Goal: Information Seeking & Learning: Learn about a topic

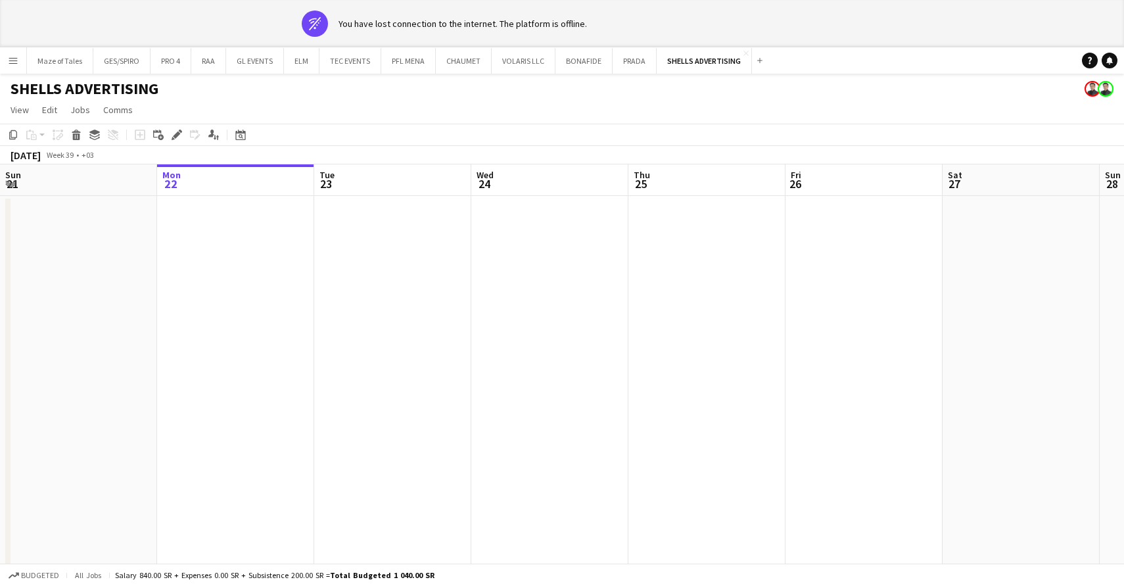
scroll to position [0, 543]
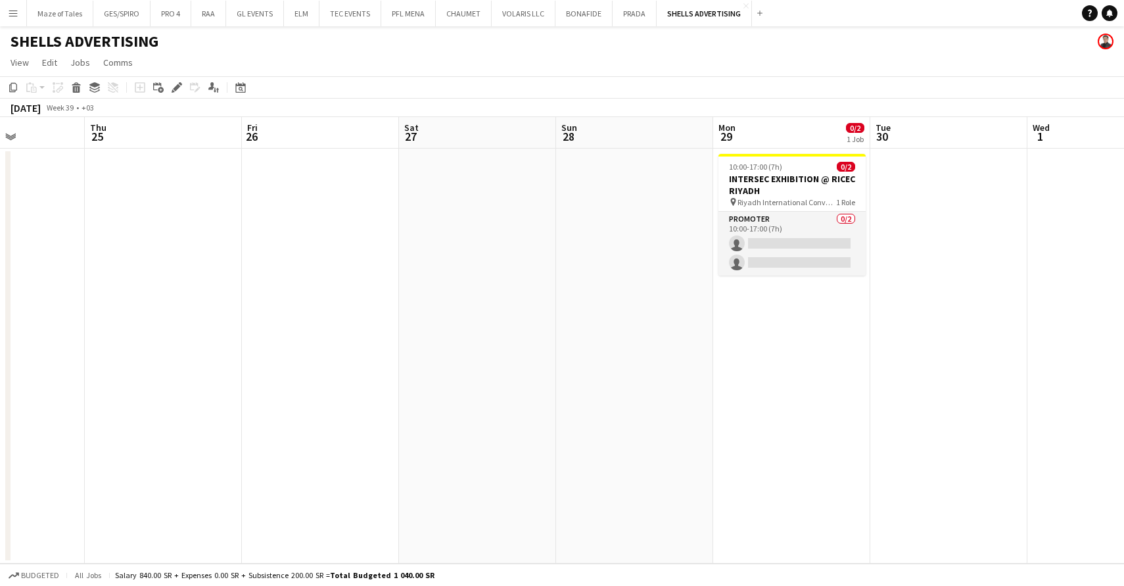
drag, startPoint x: 0, startPoint y: 0, endPoint x: 776, endPoint y: 89, distance: 781.2
click at [773, 89] on app-toolbar "Copy Paste Paste Command V Paste with crew Command Shift V Paste linked Job Del…" at bounding box center [562, 87] width 1124 height 22
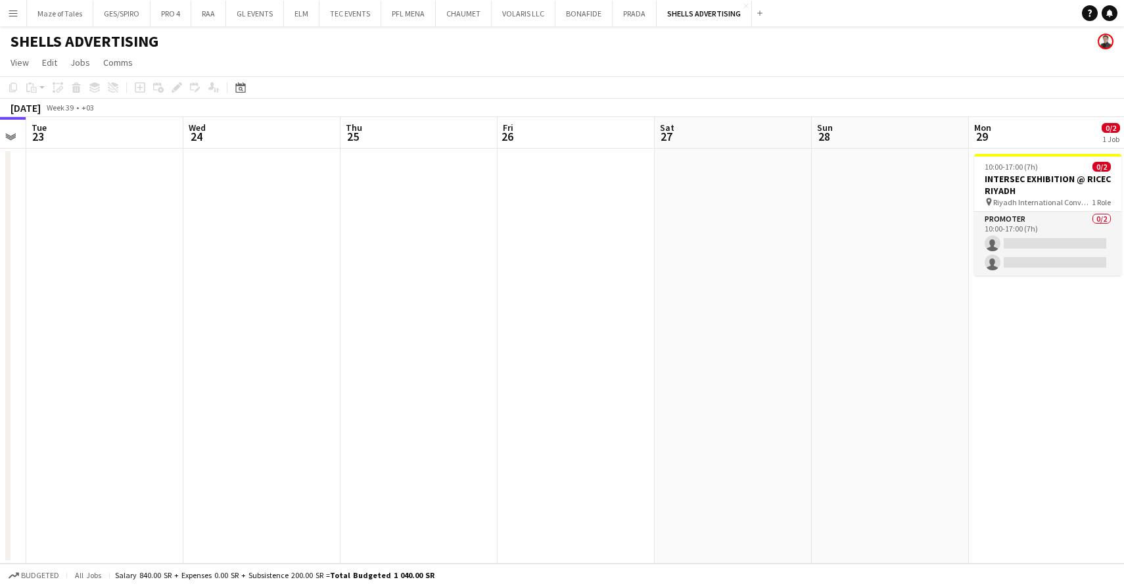
drag, startPoint x: 835, startPoint y: 307, endPoint x: 634, endPoint y: 298, distance: 200.6
click at [547, 295] on app-calendar-viewport "Fri 19 Sat 20 Sun 21 Mon 22 Tue 23 Wed 24 Thu 25 Fri 26 Sat 27 Sun 28 Mon 29 0/…" at bounding box center [562, 340] width 1124 height 446
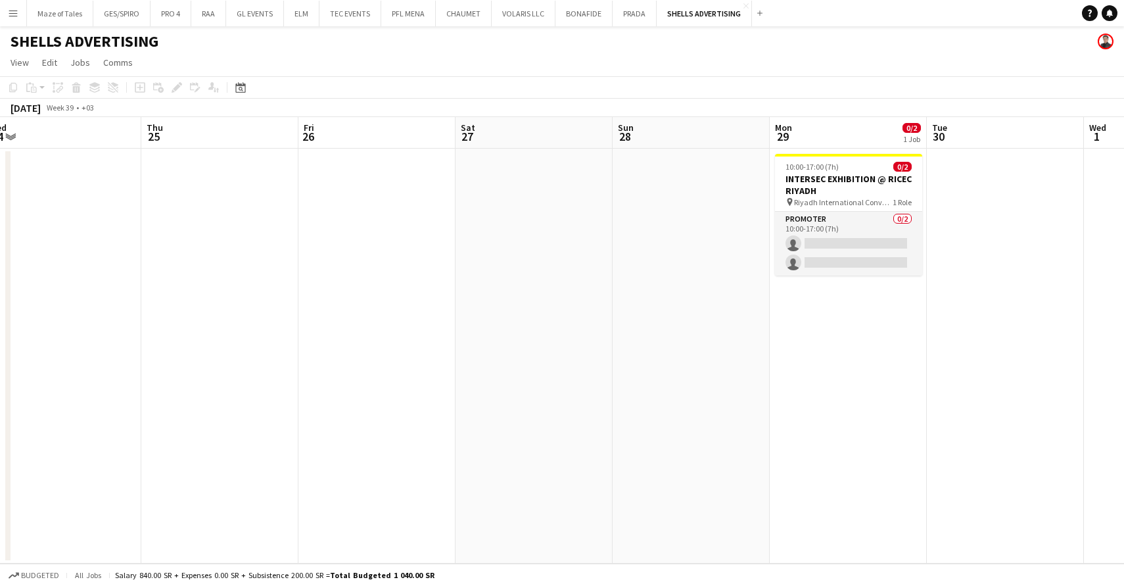
drag, startPoint x: 755, startPoint y: 305, endPoint x: 655, endPoint y: 291, distance: 100.8
click at [620, 292] on app-calendar-viewport "Sun 21 Mon 22 Tue 23 Wed 24 Thu 25 Fri 26 Sat 27 Sun 28 Mon 29 0/2 1 Job Tue 30…" at bounding box center [562, 340] width 1124 height 446
drag, startPoint x: 900, startPoint y: 327, endPoint x: 894, endPoint y: 322, distance: 7.4
click at [899, 327] on app-date-cell "10:00-17:00 (7h) 0/2 INTERSEC EXHIBITION @ RICEC RIYADH pin Riyadh Internationa…" at bounding box center [847, 356] width 157 height 415
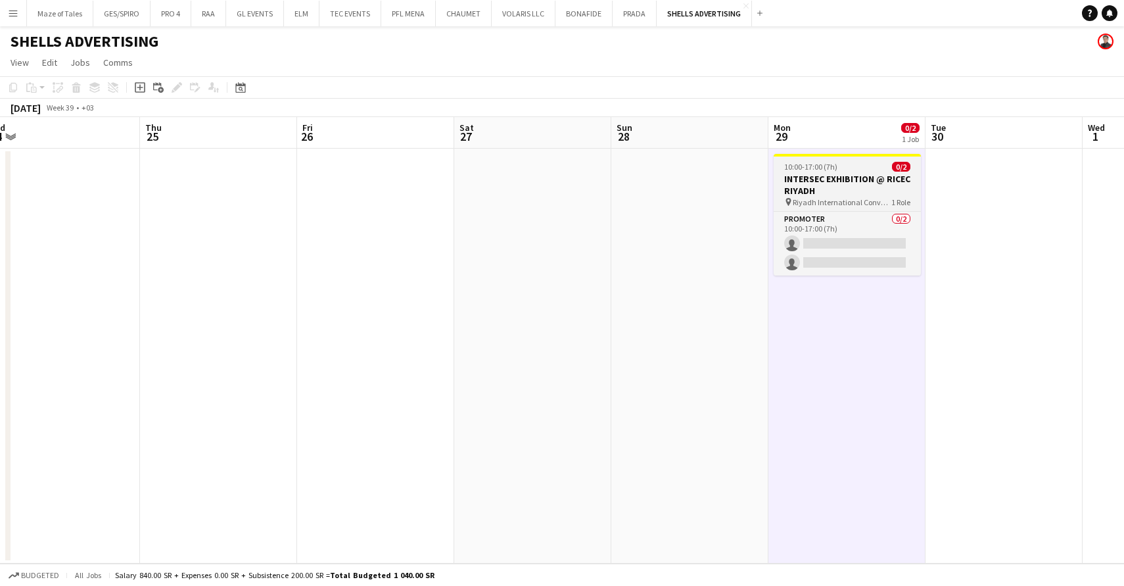
click at [883, 190] on h3 "INTERSEC EXHIBITION @ RICEC RIYADH" at bounding box center [846, 185] width 147 height 24
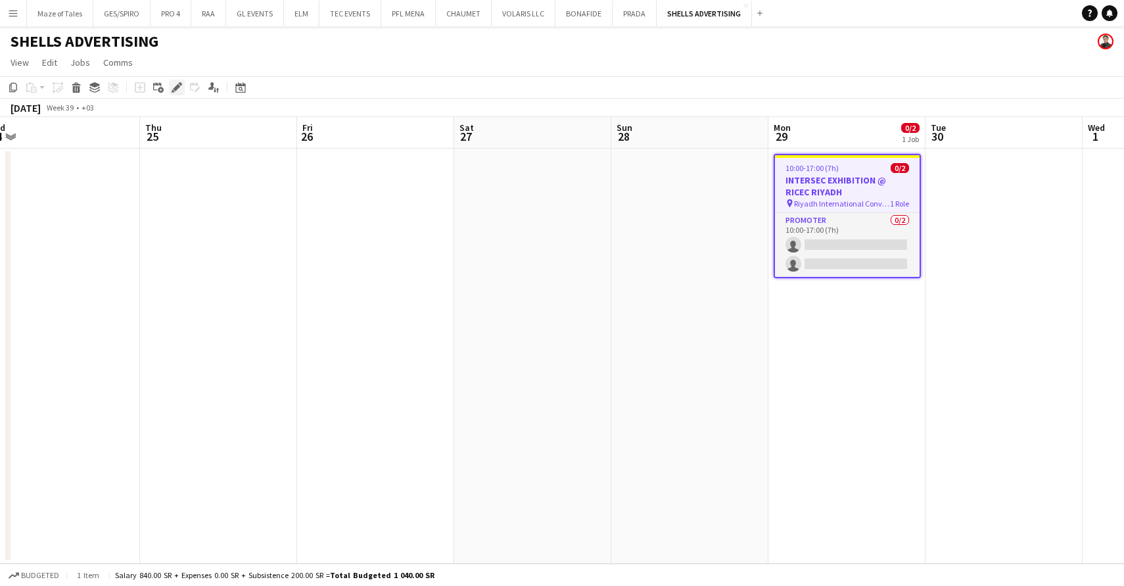
click at [179, 89] on icon "Edit" at bounding box center [177, 87] width 11 height 11
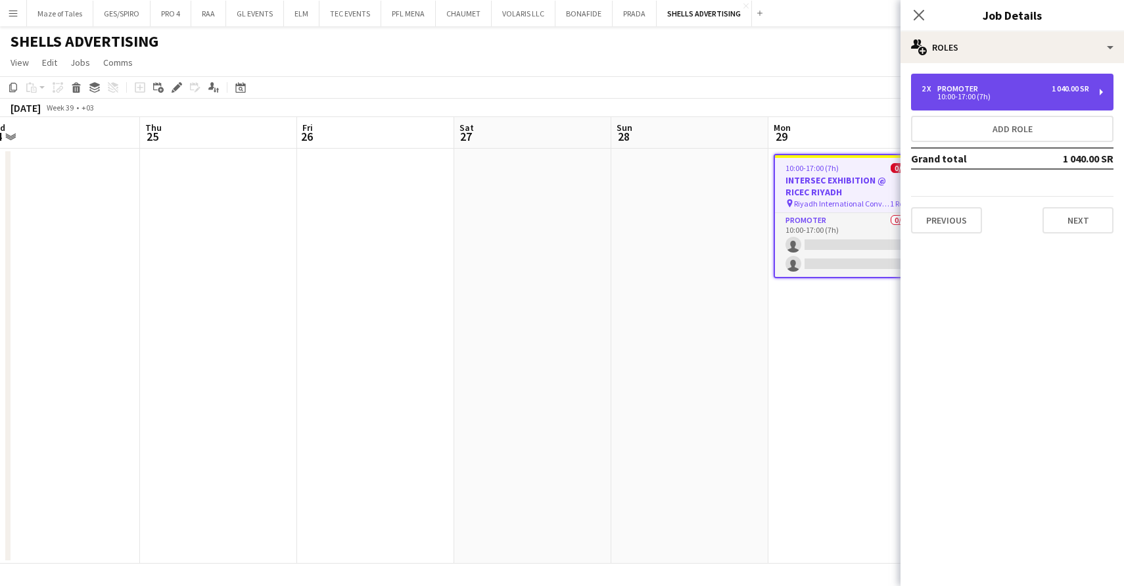
click at [1031, 89] on div "2 x Promoter 1 040.00 SR" at bounding box center [1005, 88] width 168 height 9
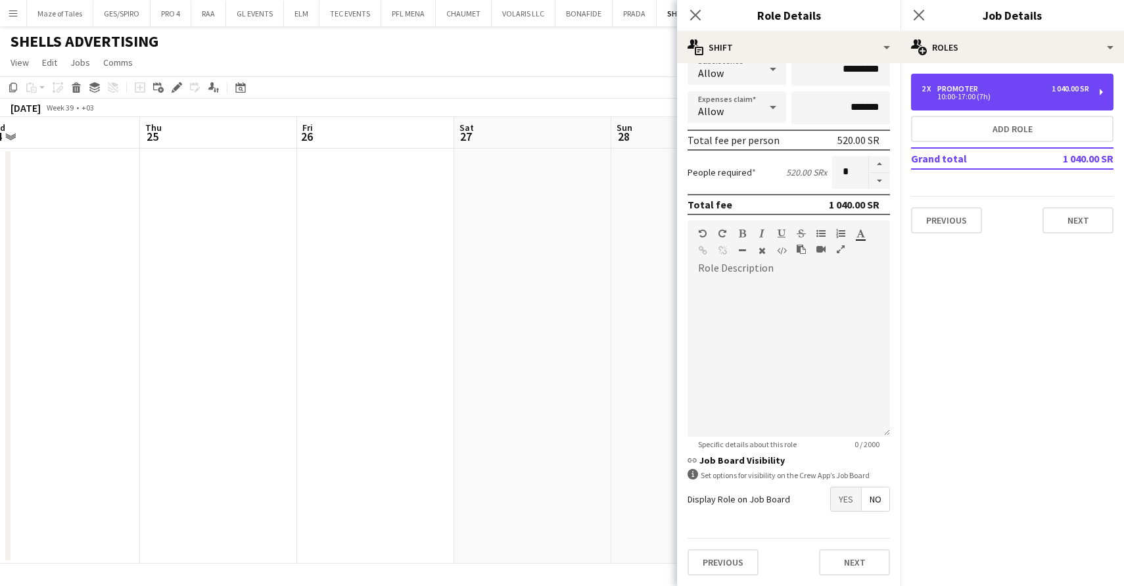
scroll to position [237, 0]
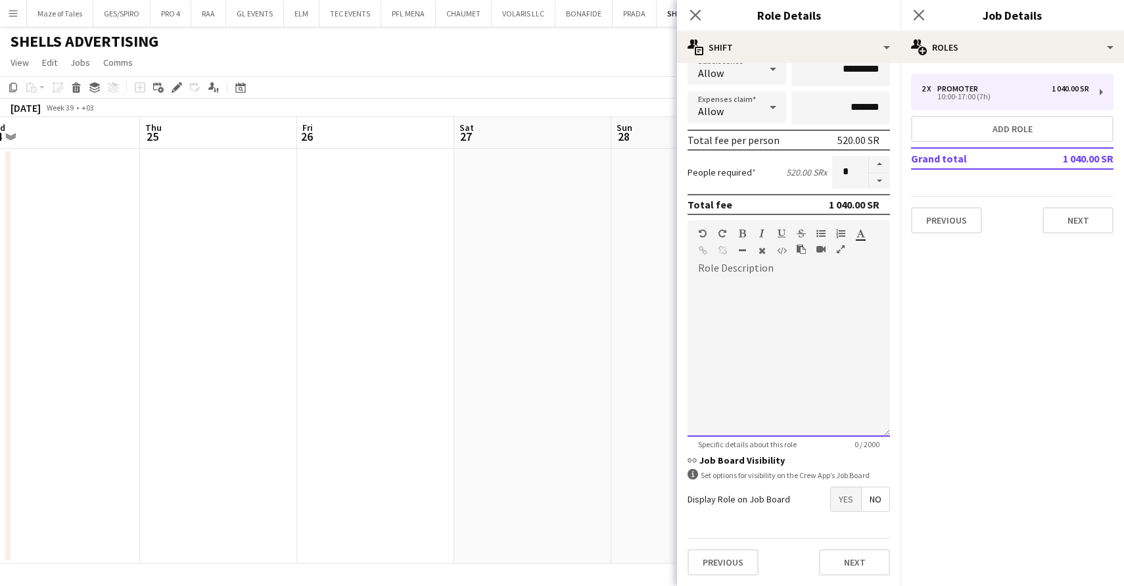
click at [766, 297] on div at bounding box center [788, 358] width 202 height 158
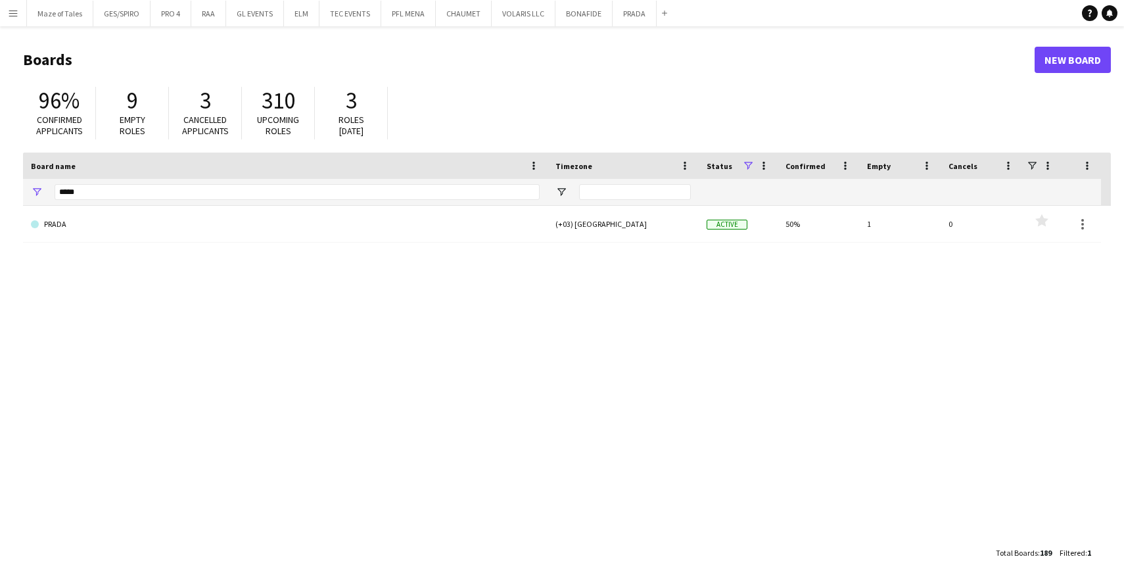
click at [23, 17] on button "Menu" at bounding box center [13, 13] width 26 height 26
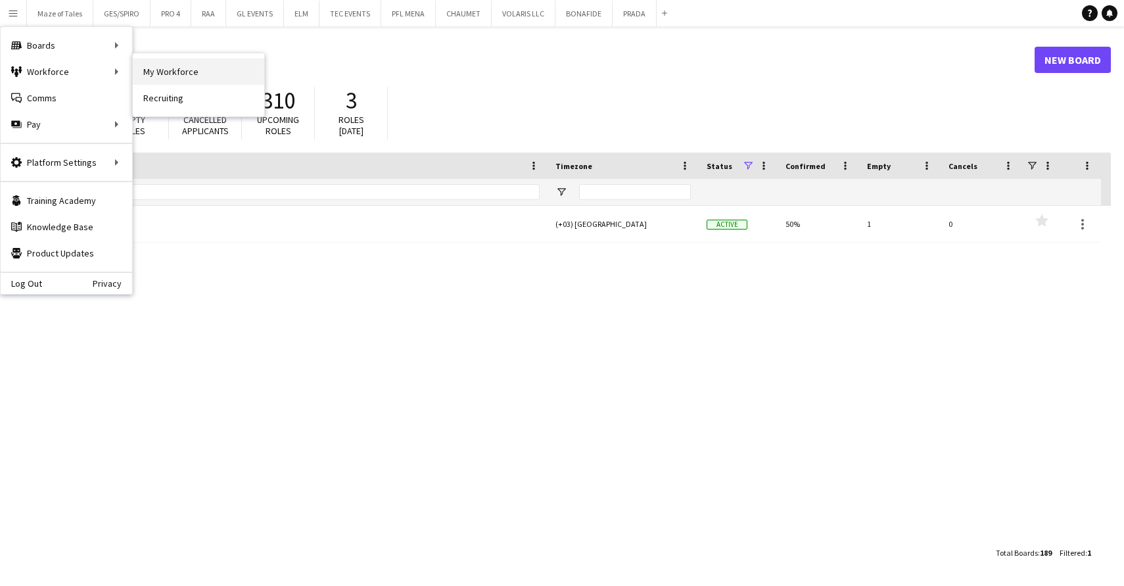
click at [161, 74] on link "My Workforce" at bounding box center [198, 71] width 131 height 26
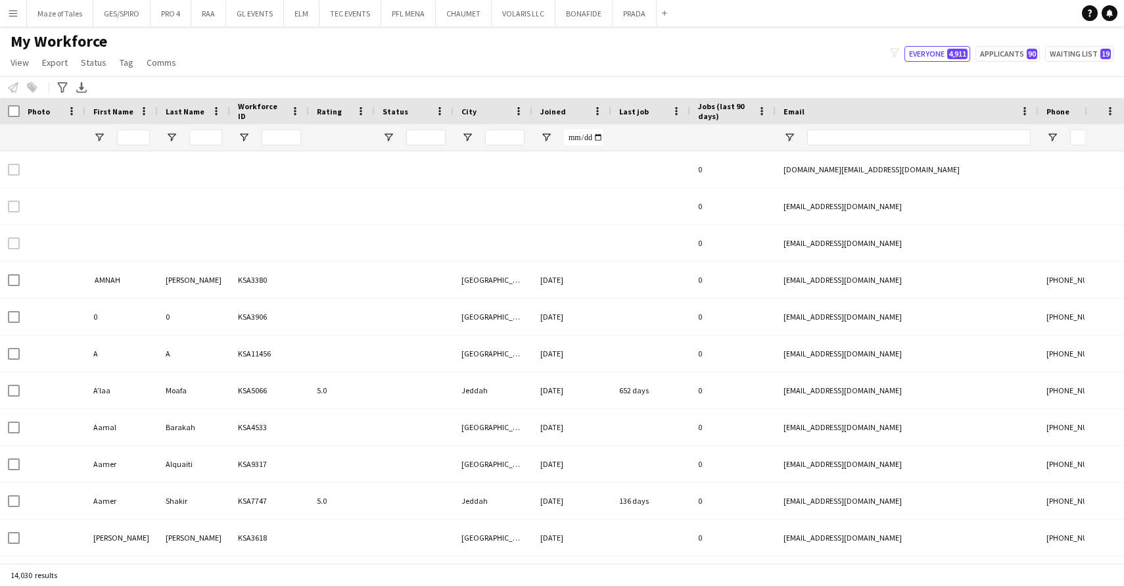
type input "****"
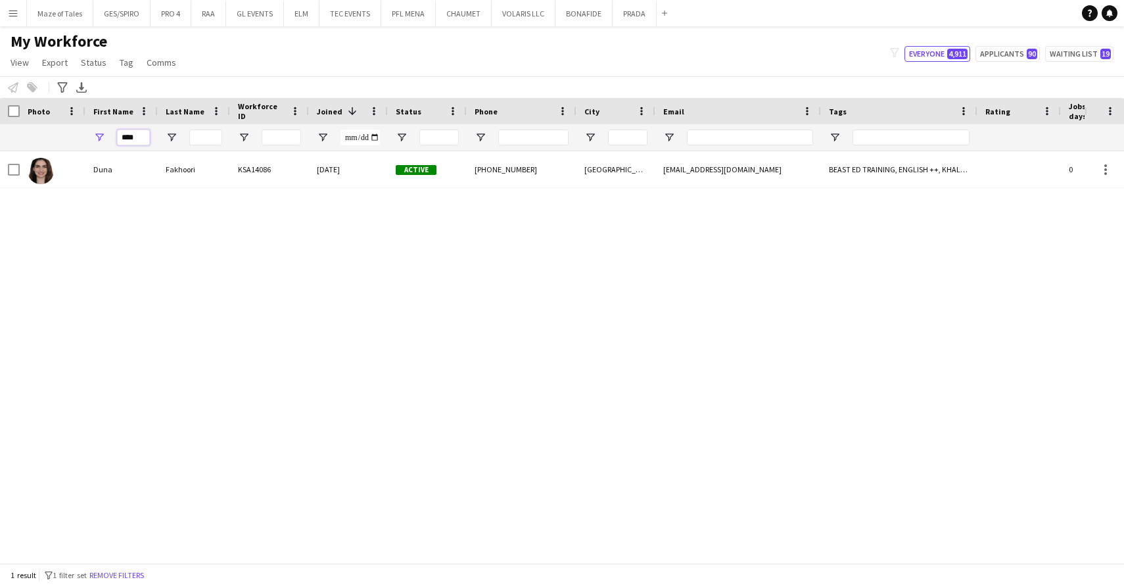
drag, startPoint x: 129, startPoint y: 136, endPoint x: 90, endPoint y: 136, distance: 38.8
click at [91, 135] on div "****" at bounding box center [121, 137] width 72 height 26
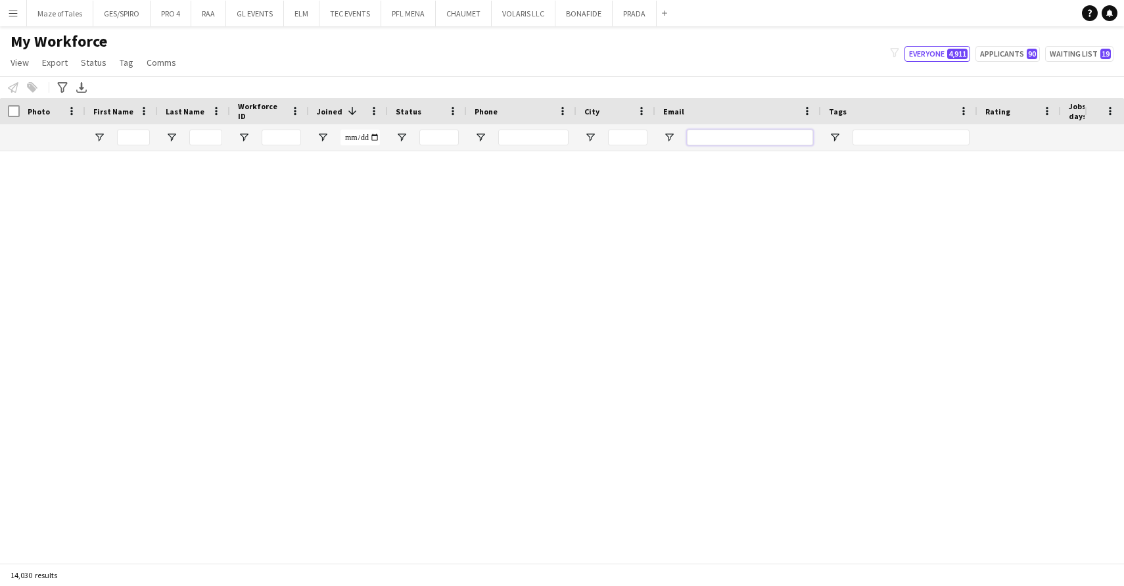
click at [708, 140] on input "Email Filter Input" at bounding box center [750, 137] width 126 height 16
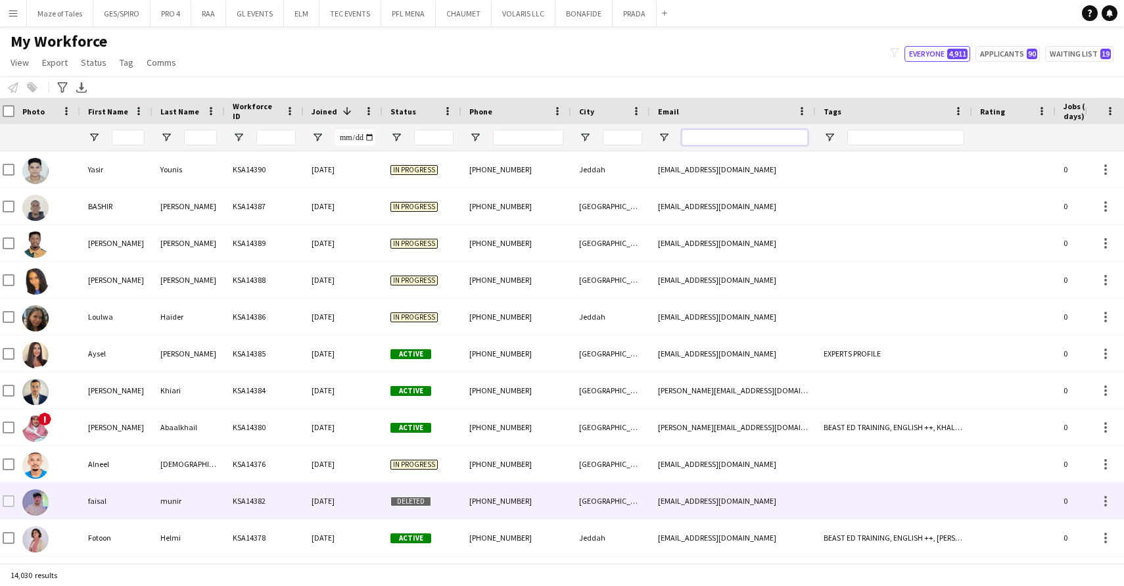
scroll to position [0, 6]
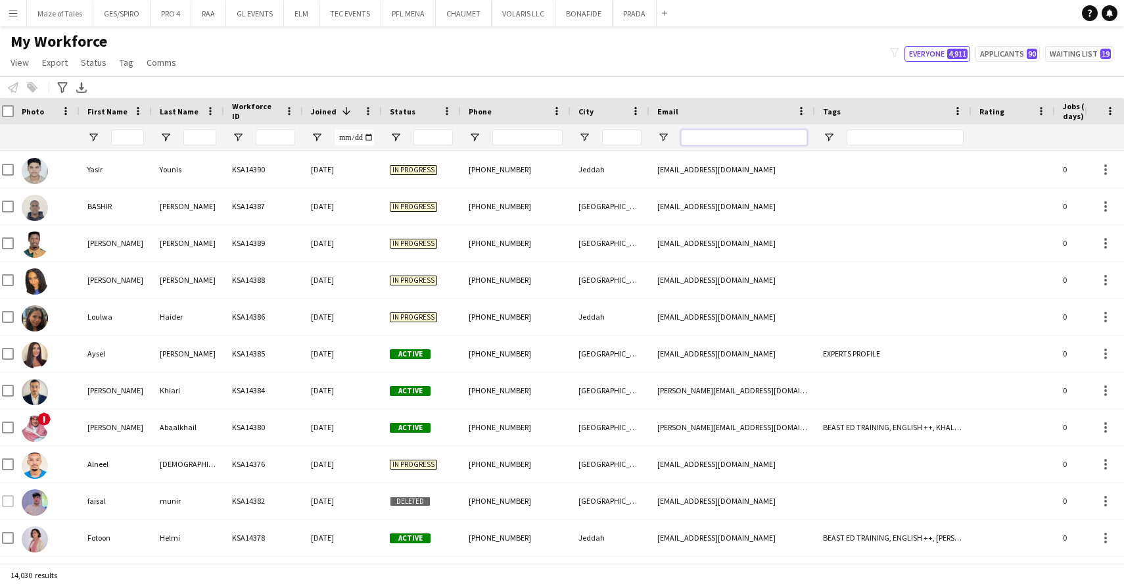
paste input "**********"
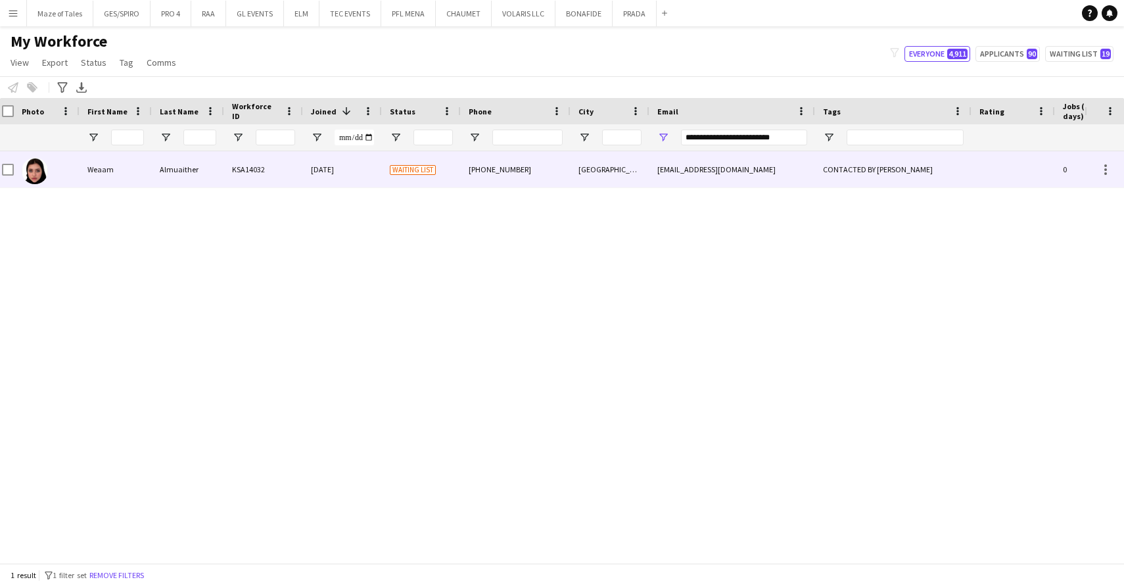
click at [657, 174] on div "weamalmuaither@hotmail.com" at bounding box center [732, 169] width 166 height 36
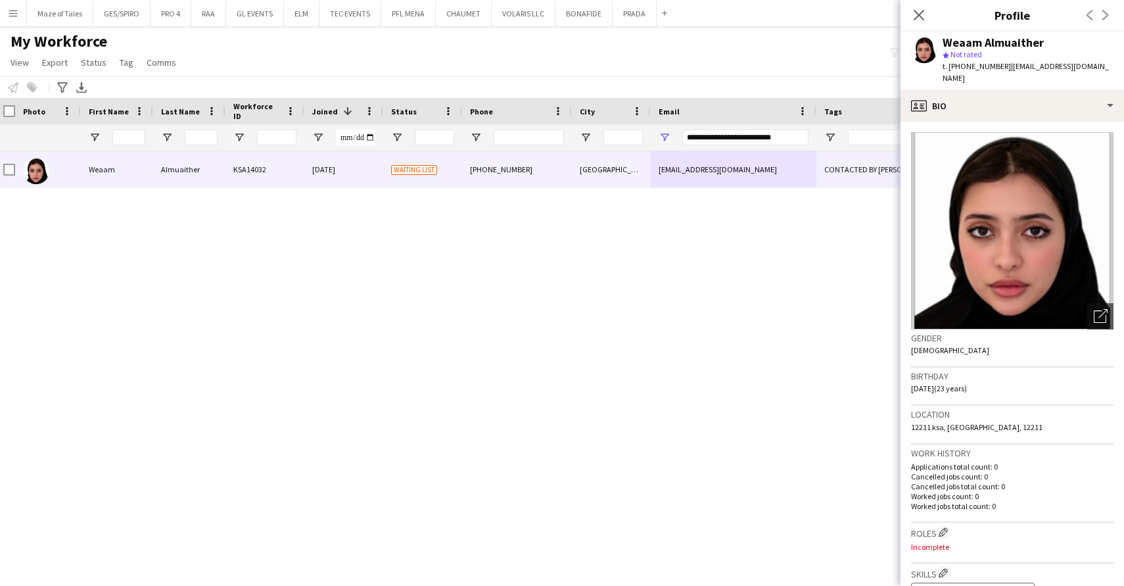
drag, startPoint x: 945, startPoint y: 40, endPoint x: 1080, endPoint y: 45, distance: 135.5
click at [1080, 45] on div "Weaam Almuaither" at bounding box center [1027, 43] width 171 height 12
copy div "Weaam Almuaither"
drag, startPoint x: 1007, startPoint y: 66, endPoint x: 1113, endPoint y: 70, distance: 105.2
click at [1113, 70] on div "Weaam Almuaither star Not rated t. +966545430360 | weamalmuaither@hotmail.com" at bounding box center [1011, 61] width 223 height 58
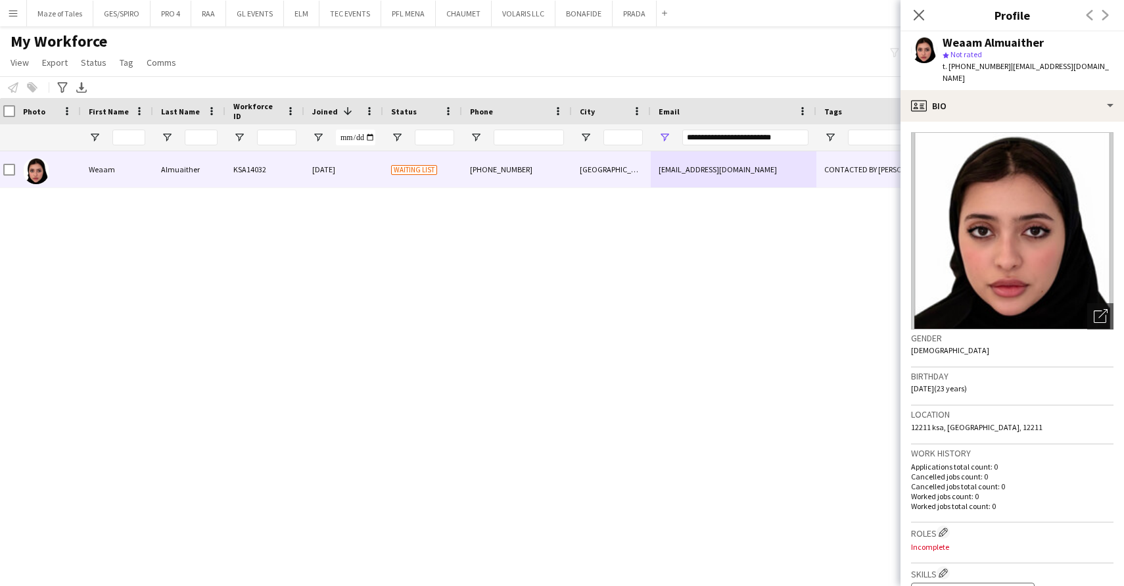
copy span "weamalmuaither@hotmail.com"
click at [741, 140] on input "**********" at bounding box center [745, 137] width 126 height 16
click at [741, 139] on input "**********" at bounding box center [745, 137] width 126 height 16
paste input "Email Filter Input"
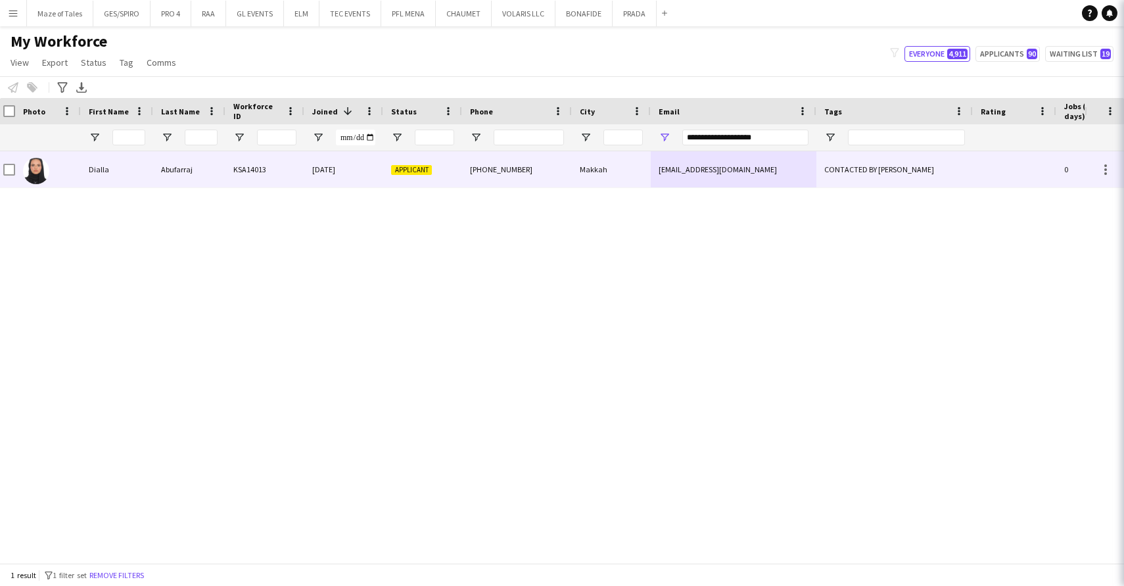
click at [624, 179] on div "Makkah" at bounding box center [611, 169] width 79 height 36
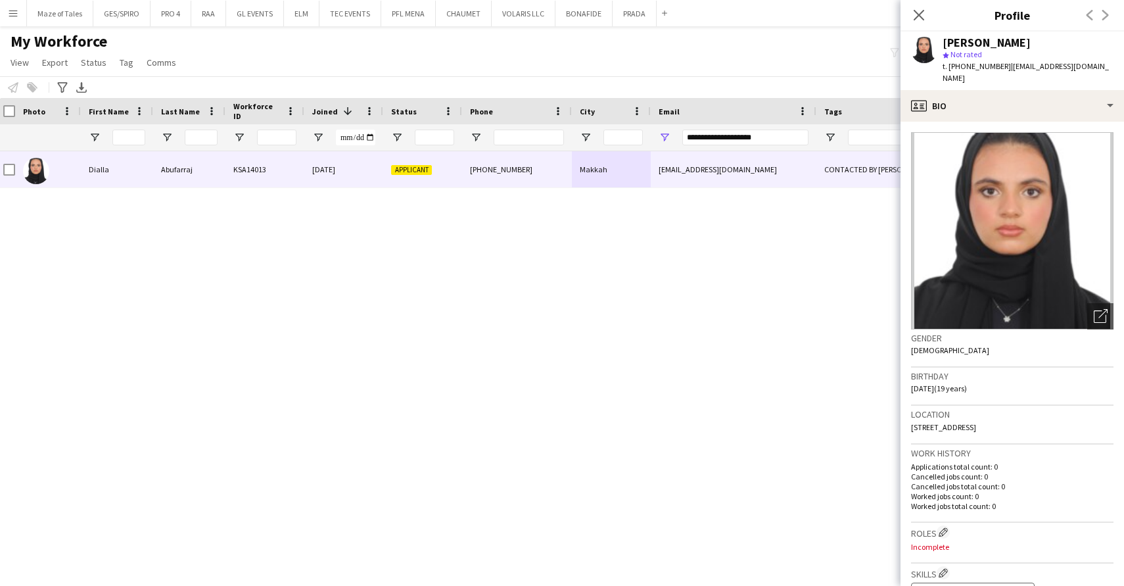
drag, startPoint x: 946, startPoint y: 43, endPoint x: 1041, endPoint y: 43, distance: 94.6
click at [1040, 42] on div "Dialla Abufarraj" at bounding box center [1027, 43] width 171 height 12
click at [1040, 43] on div "Dialla Abufarraj" at bounding box center [1027, 43] width 171 height 12
drag, startPoint x: 1030, startPoint y: 41, endPoint x: 945, endPoint y: 39, distance: 84.8
click at [945, 39] on div "Dialla Abufarraj" at bounding box center [1027, 43] width 171 height 12
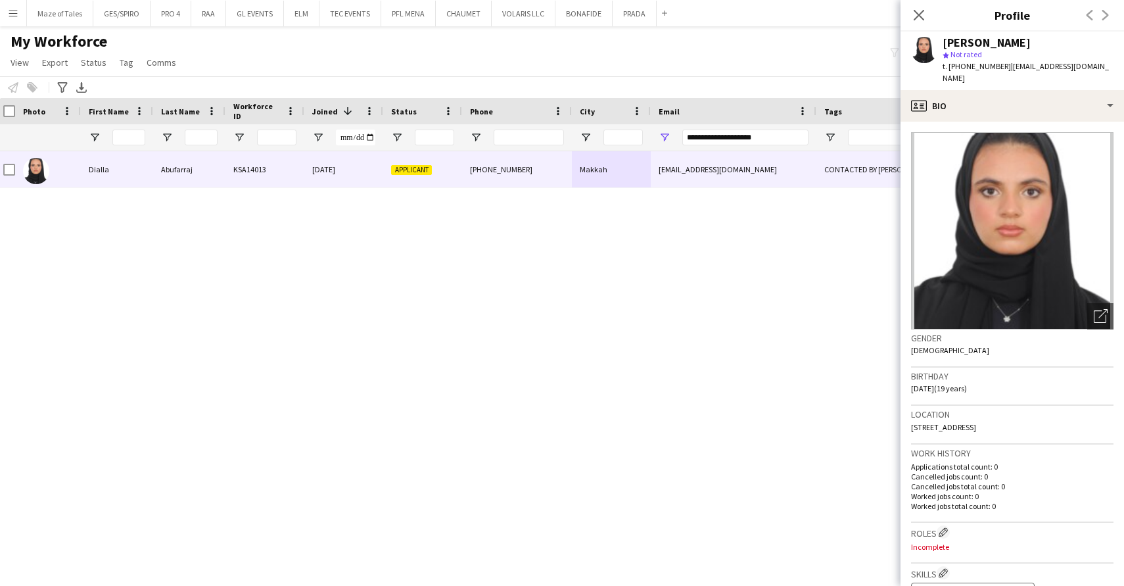
copy div "Dialla Abufarraj"
click at [738, 141] on input "**********" at bounding box center [745, 137] width 126 height 16
paste input "**"
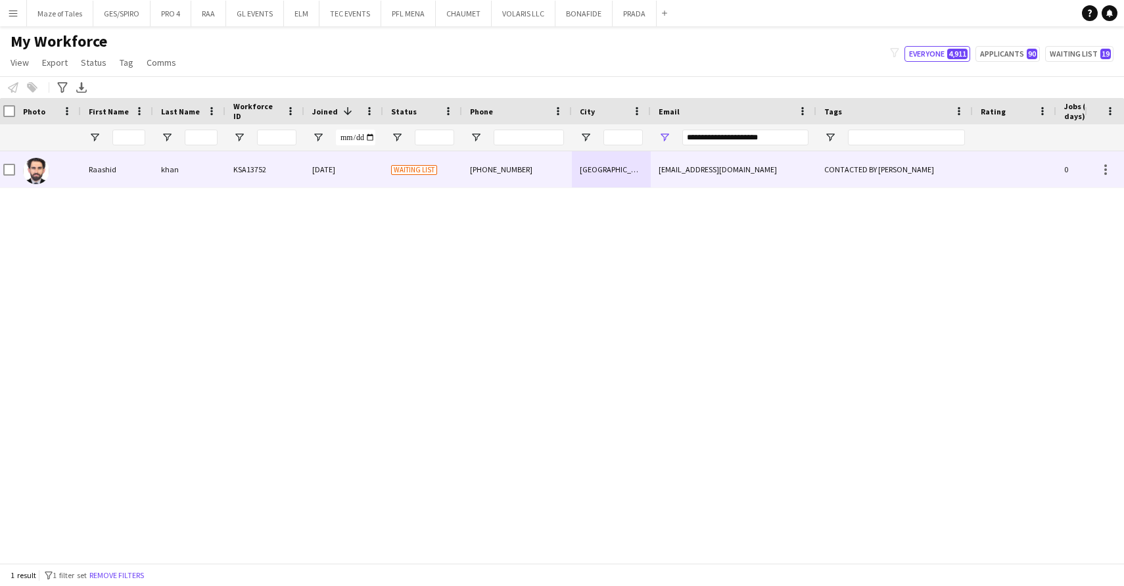
click at [689, 184] on div "raashidk1998@gmail.com" at bounding box center [734, 169] width 166 height 36
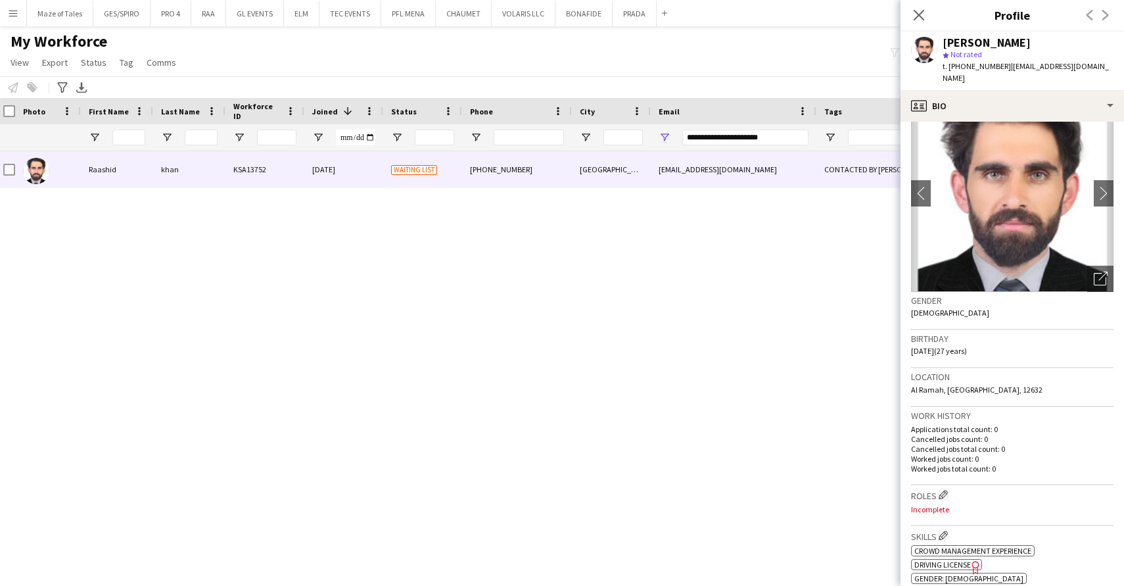
scroll to position [44, 0]
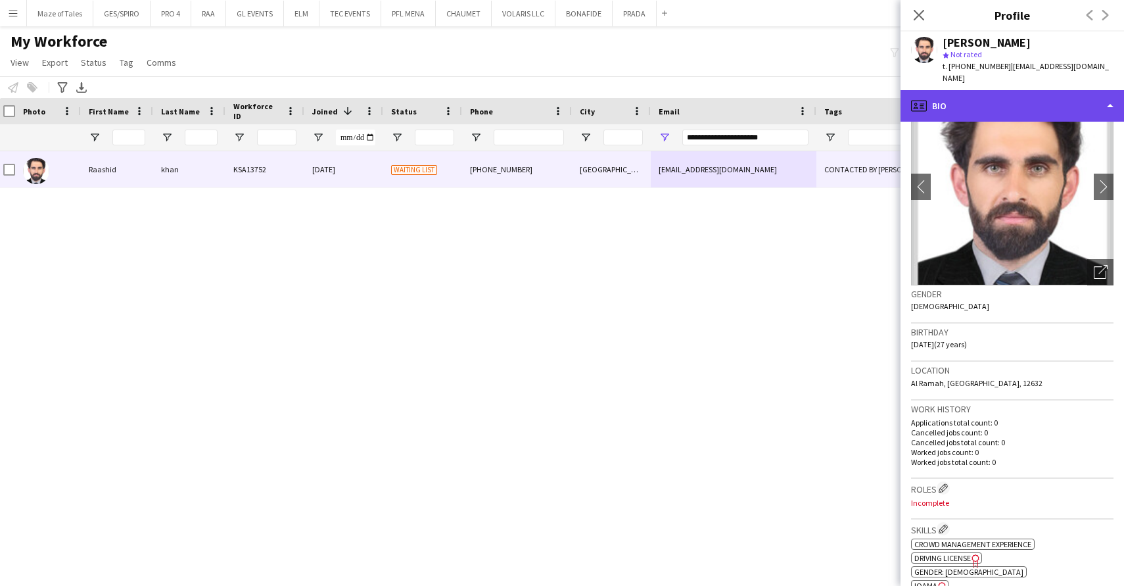
click at [1034, 98] on div "profile Bio" at bounding box center [1011, 106] width 223 height 32
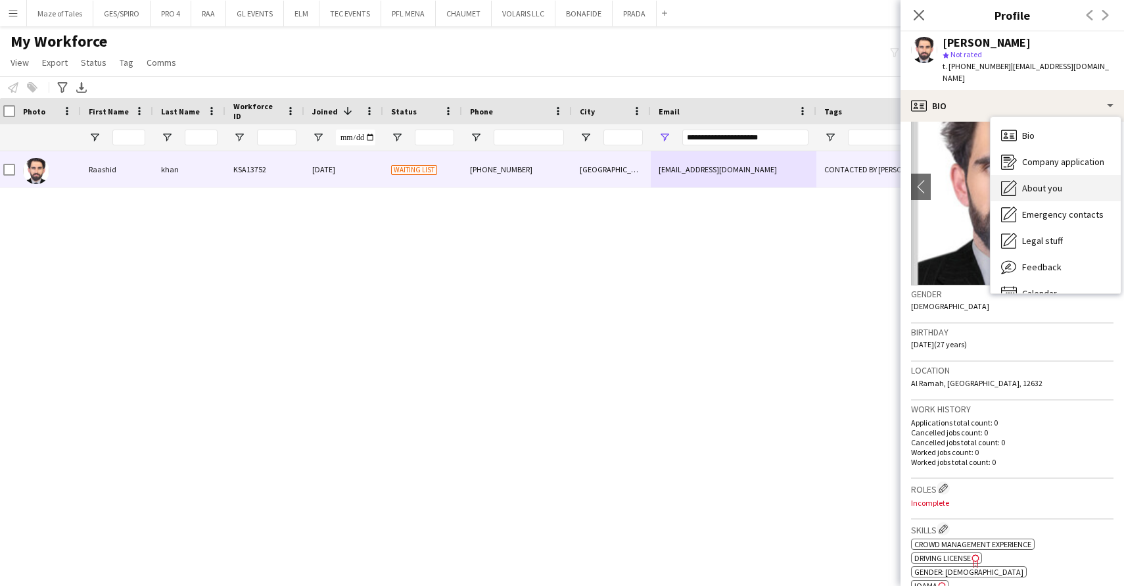
click at [1070, 175] on div "About you About you" at bounding box center [1055, 188] width 130 height 26
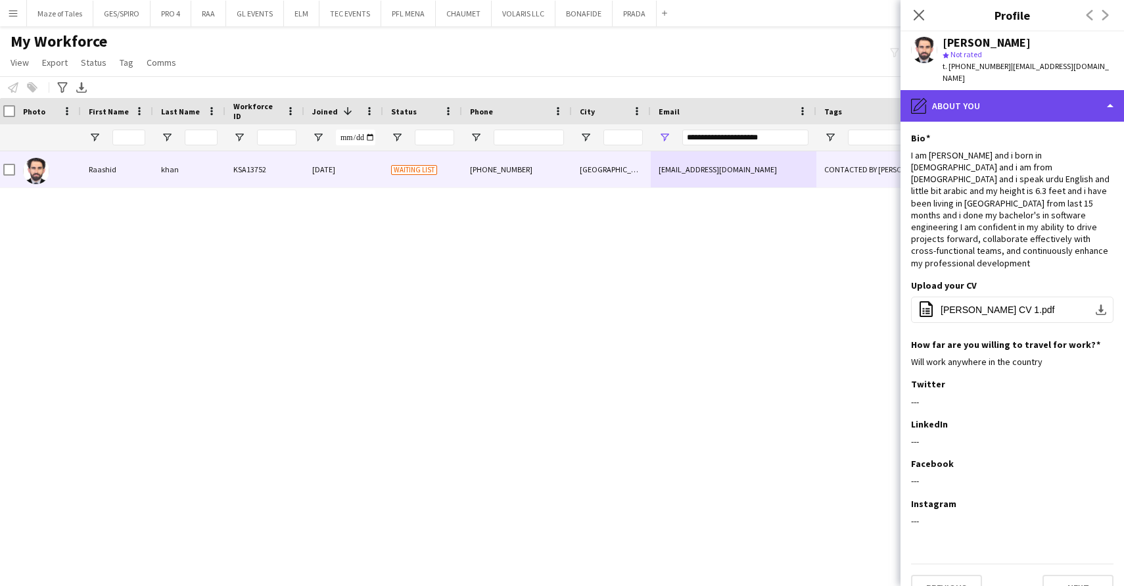
click at [1026, 99] on div "pencil4 About you" at bounding box center [1011, 106] width 223 height 32
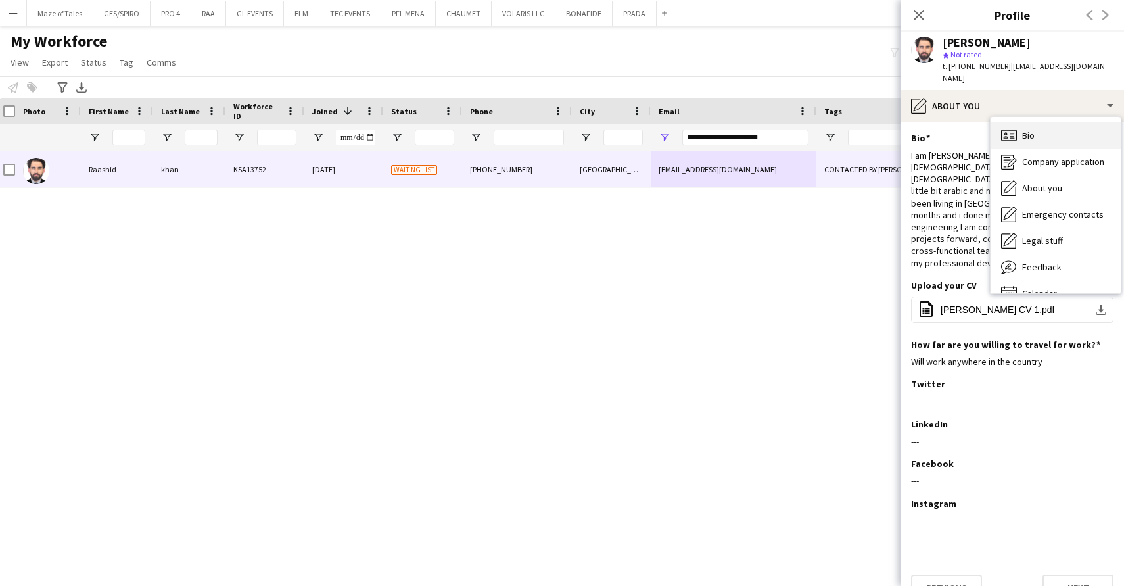
click at [1043, 131] on div "Bio Bio" at bounding box center [1055, 135] width 130 height 26
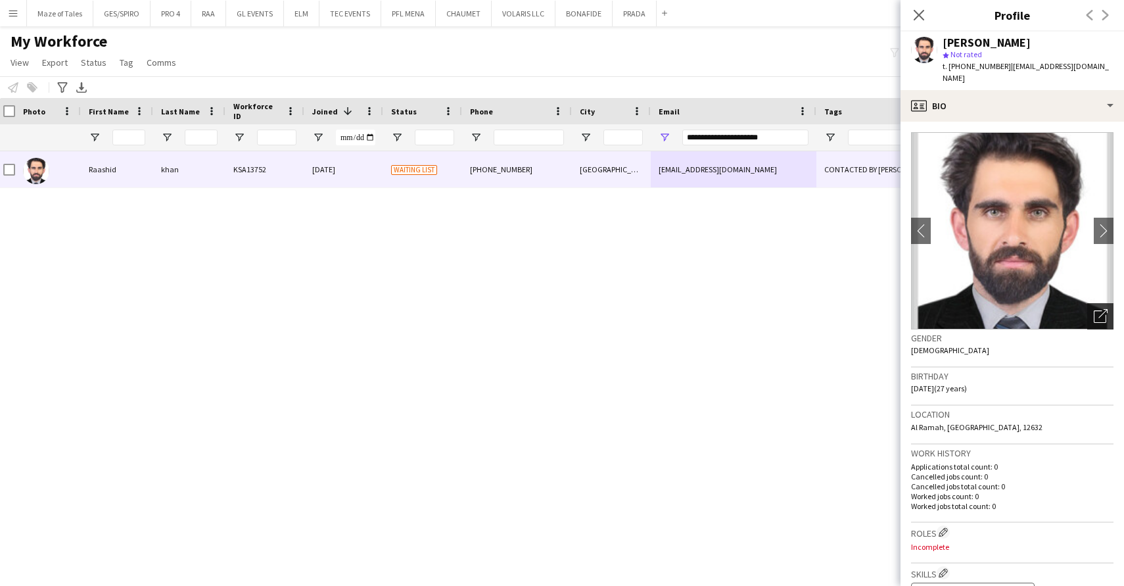
click at [1101, 309] on icon "Open photos pop-in" at bounding box center [1101, 316] width 14 height 14
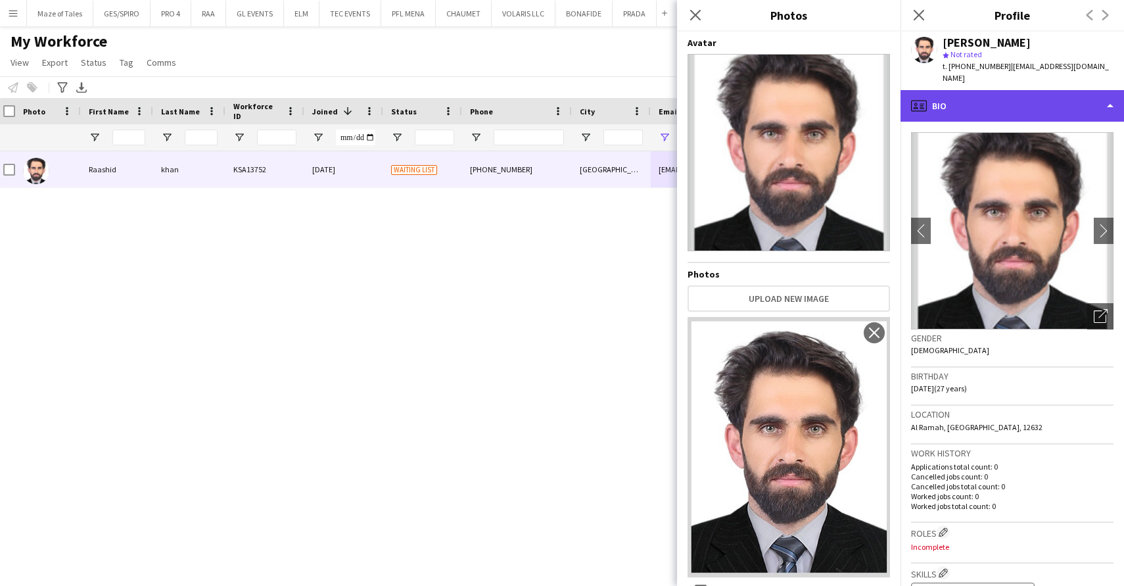
scroll to position [0, 0]
drag, startPoint x: 1039, startPoint y: 90, endPoint x: 1040, endPoint y: 114, distance: 24.3
click at [1039, 90] on div "profile Bio" at bounding box center [1011, 106] width 223 height 32
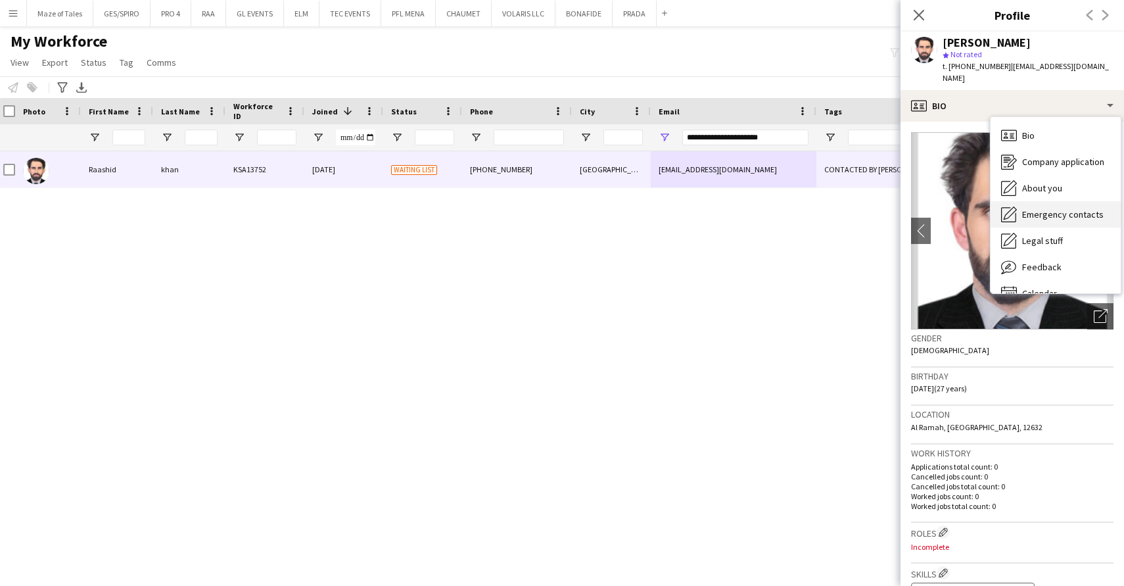
click at [1082, 208] on span "Emergency contacts" at bounding box center [1062, 214] width 81 height 12
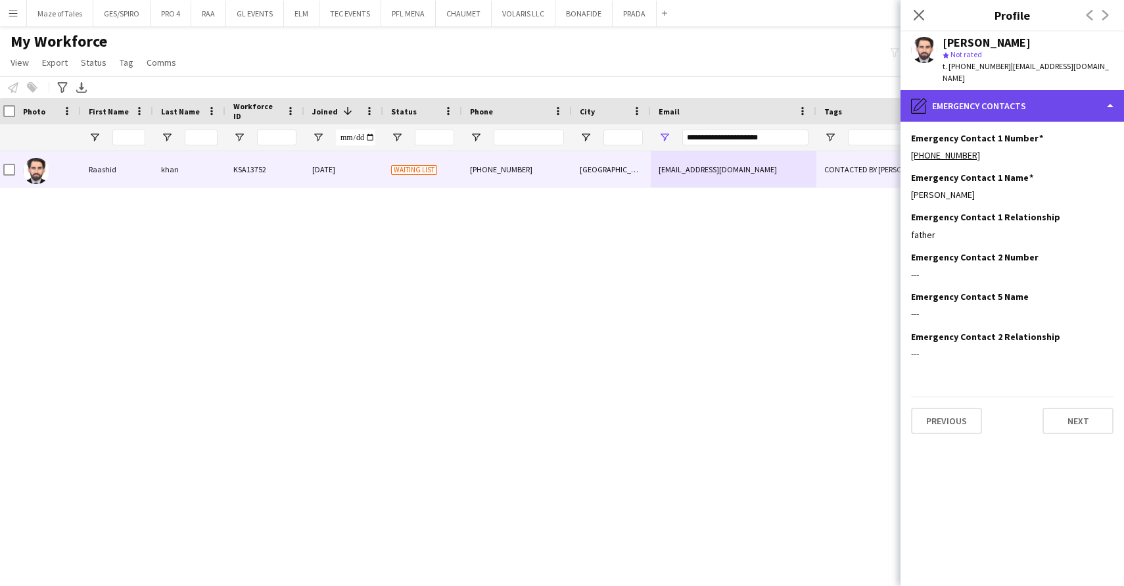
drag, startPoint x: 1040, startPoint y: 94, endPoint x: 1040, endPoint y: 87, distance: 7.2
click at [1039, 93] on div "pencil4 Emergency contacts" at bounding box center [1011, 106] width 223 height 32
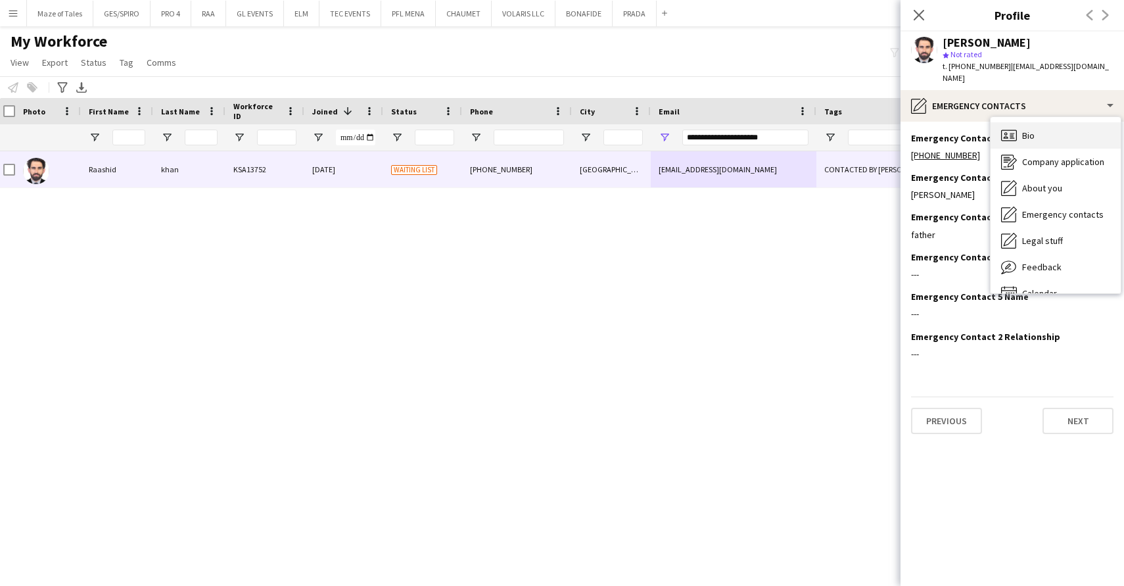
click at [1035, 122] on div "Bio Bio" at bounding box center [1055, 135] width 130 height 26
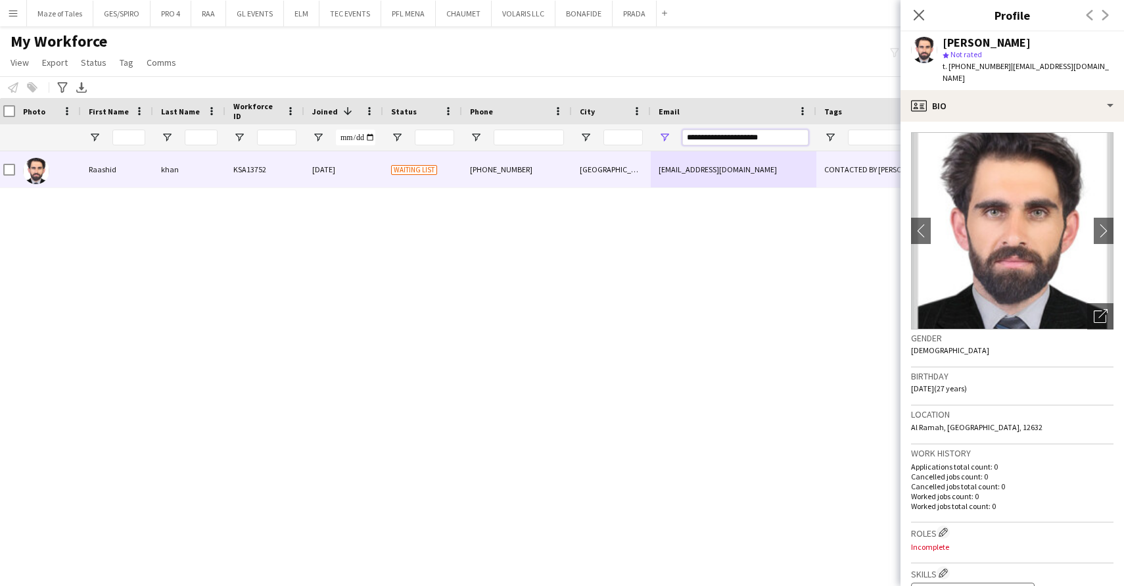
drag, startPoint x: 785, startPoint y: 135, endPoint x: 610, endPoint y: 129, distance: 174.9
click at [610, 129] on div at bounding box center [677, 137] width 1364 height 26
paste input "Email Filter Input"
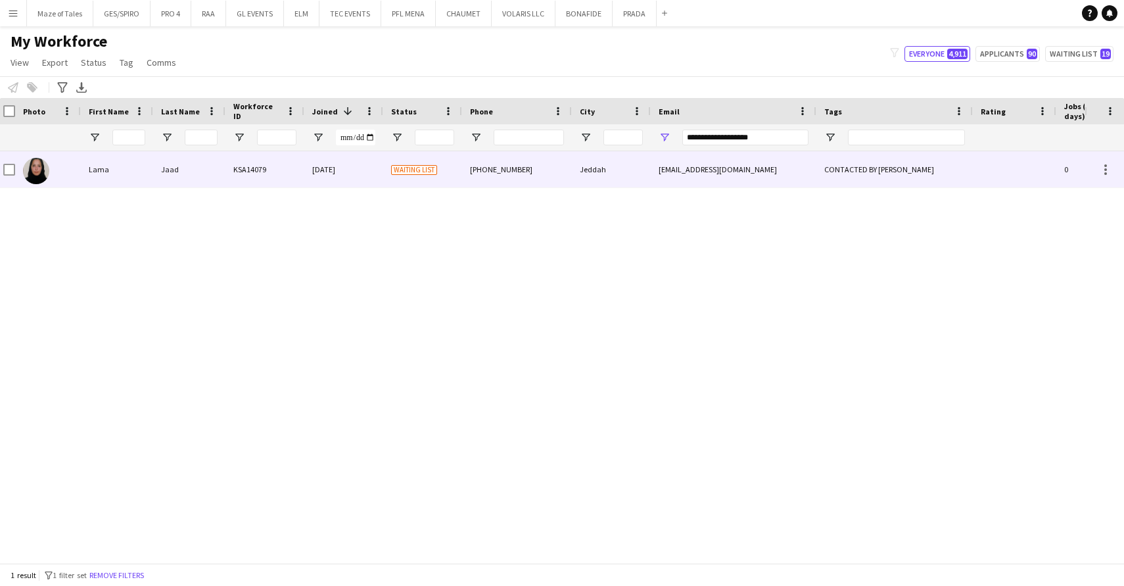
click at [508, 177] on div "+966533639484" at bounding box center [517, 169] width 110 height 36
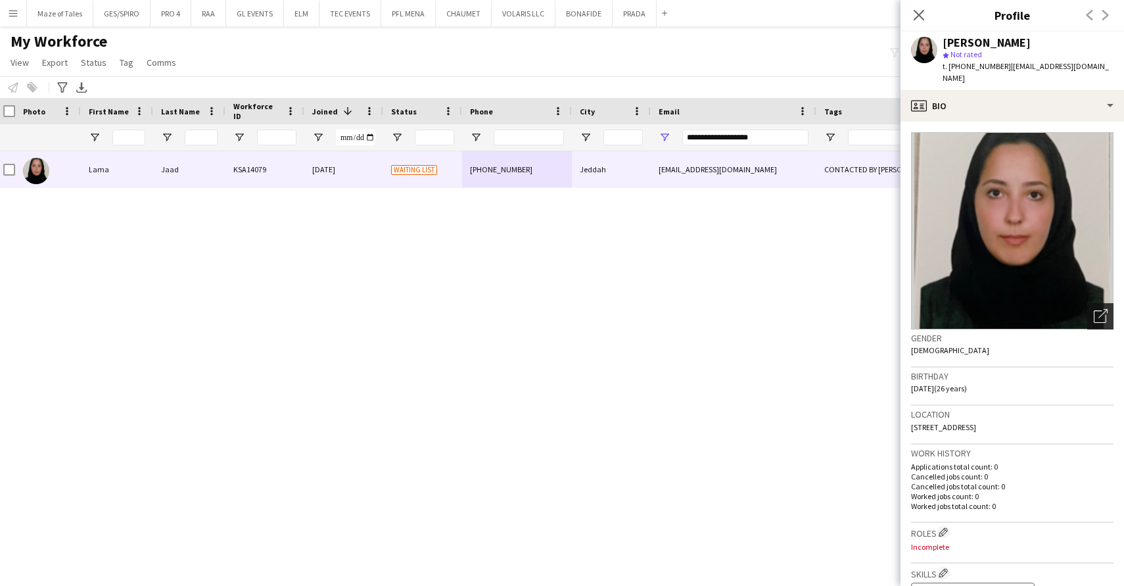
click at [1098, 315] on div "Open photos pop-in" at bounding box center [1100, 316] width 26 height 26
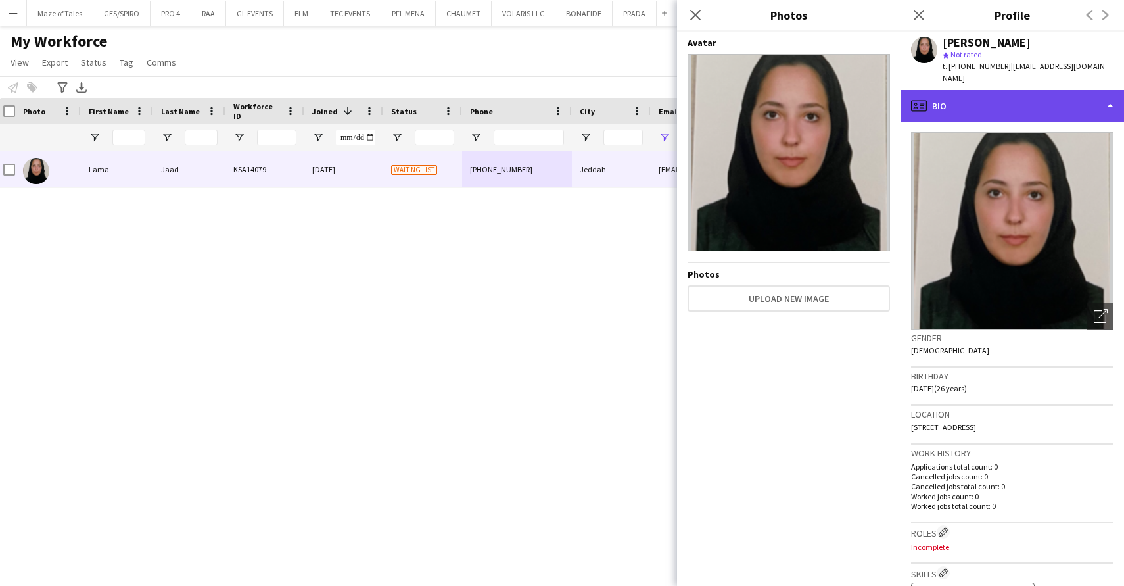
drag, startPoint x: 1015, startPoint y: 95, endPoint x: 1036, endPoint y: 105, distance: 23.8
click at [1015, 95] on div "profile Bio" at bounding box center [1011, 106] width 223 height 32
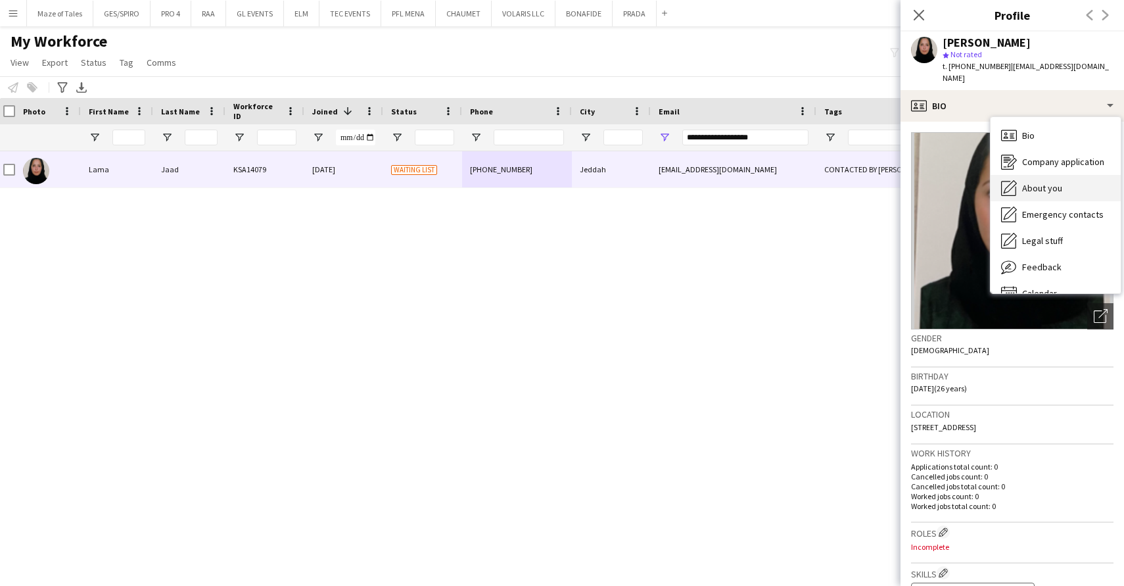
click at [1043, 175] on div "About you About you" at bounding box center [1055, 188] width 130 height 26
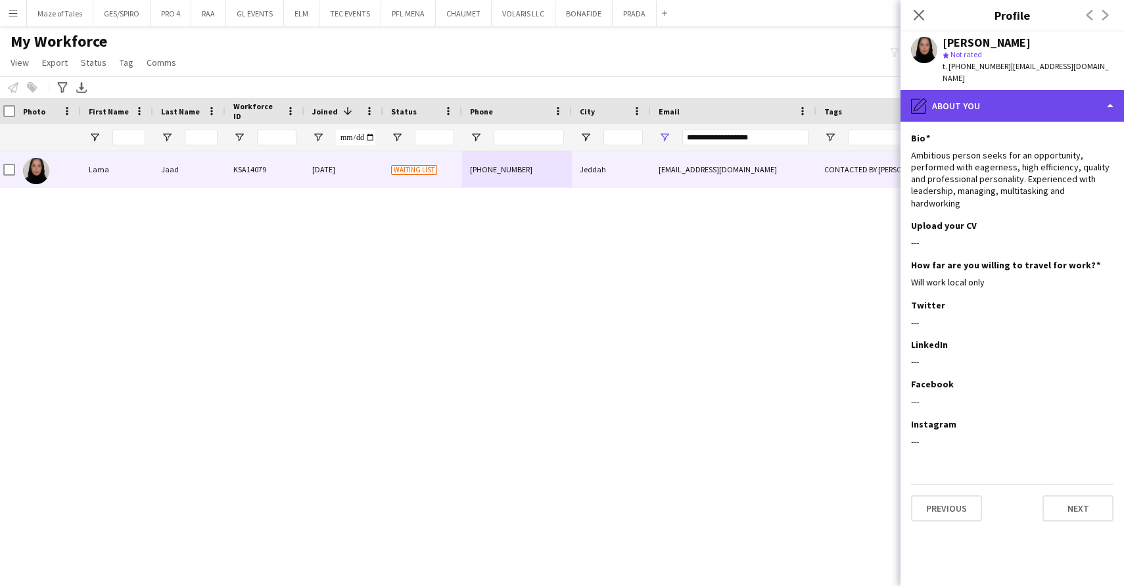
click at [1056, 102] on div "pencil4 About you" at bounding box center [1011, 106] width 223 height 32
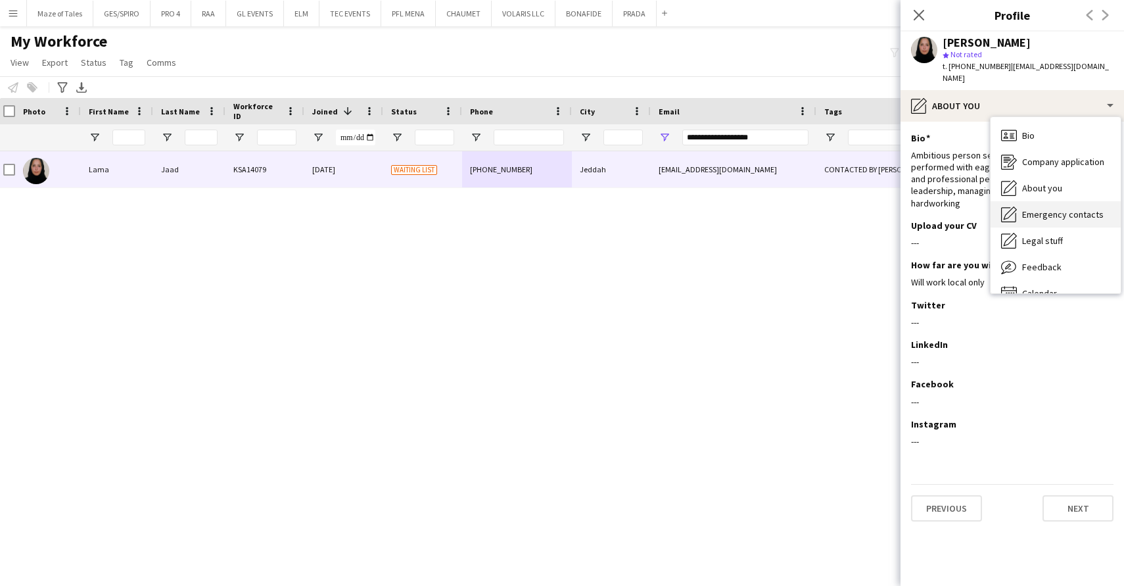
click at [1069, 208] on span "Emergency contacts" at bounding box center [1062, 214] width 81 height 12
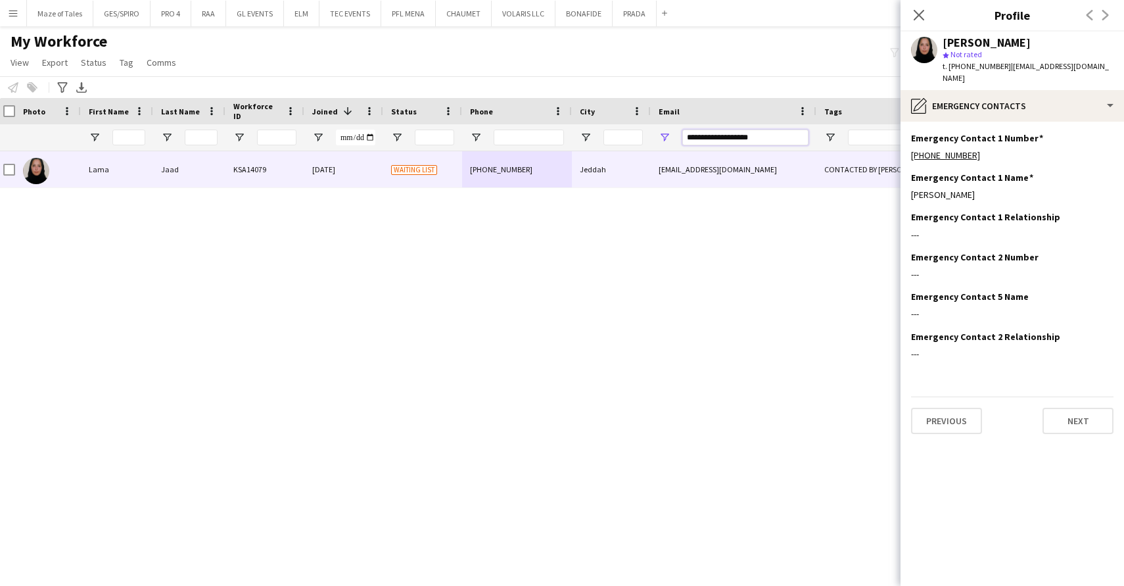
drag, startPoint x: 787, startPoint y: 142, endPoint x: 580, endPoint y: 130, distance: 206.7
click at [550, 130] on div at bounding box center [677, 137] width 1364 height 26
paste input "**********"
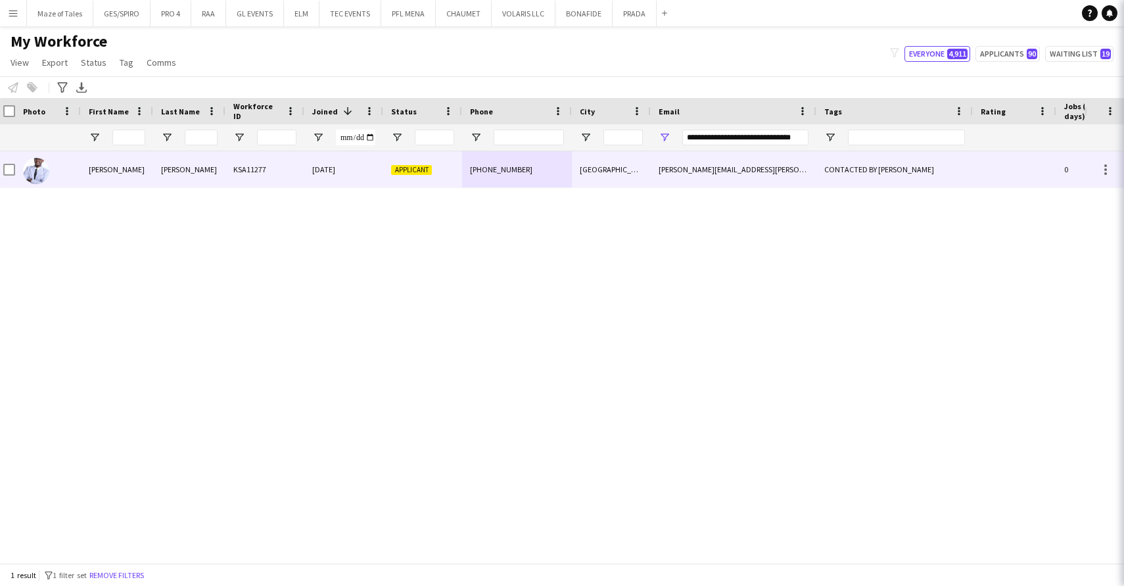
click at [721, 162] on div "ahmed.merghani.mohamed@gmail.com" at bounding box center [734, 169] width 166 height 36
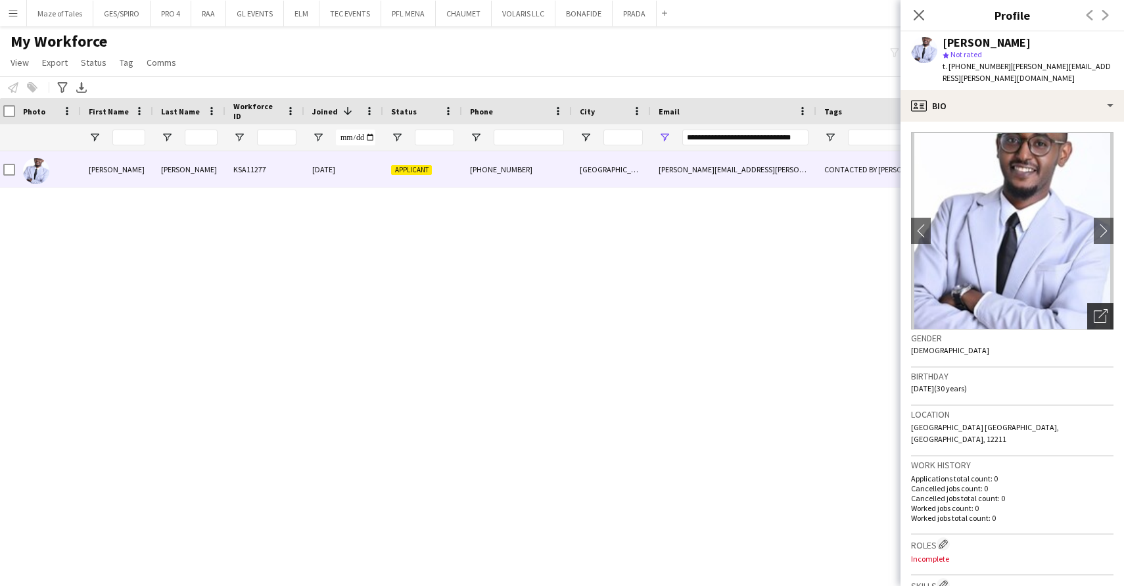
click at [1100, 315] on icon "Open photos pop-in" at bounding box center [1101, 316] width 14 height 14
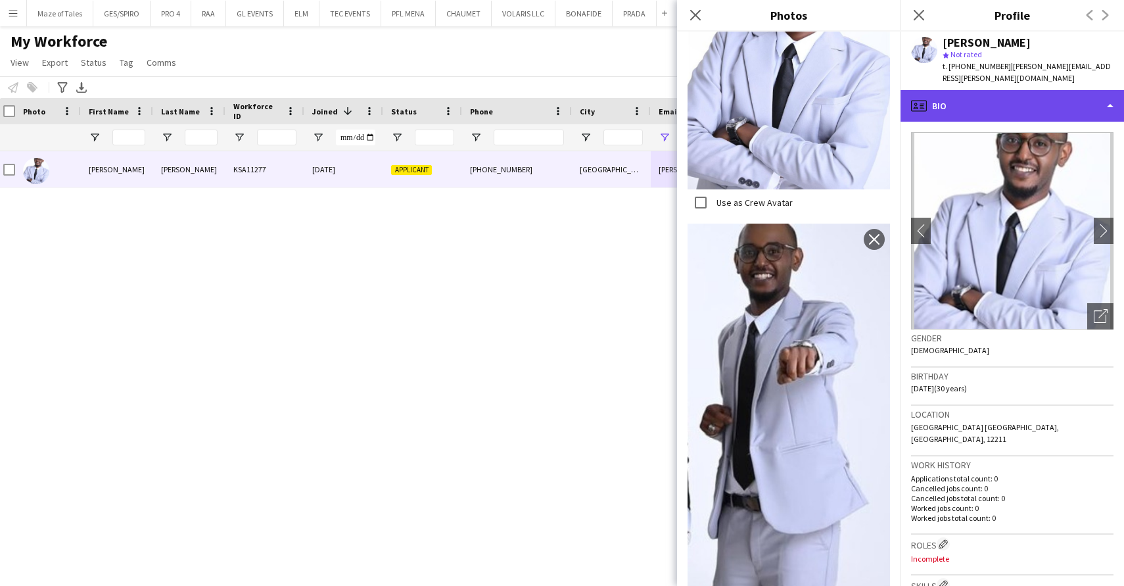
click at [1044, 103] on div "profile Bio" at bounding box center [1011, 106] width 223 height 32
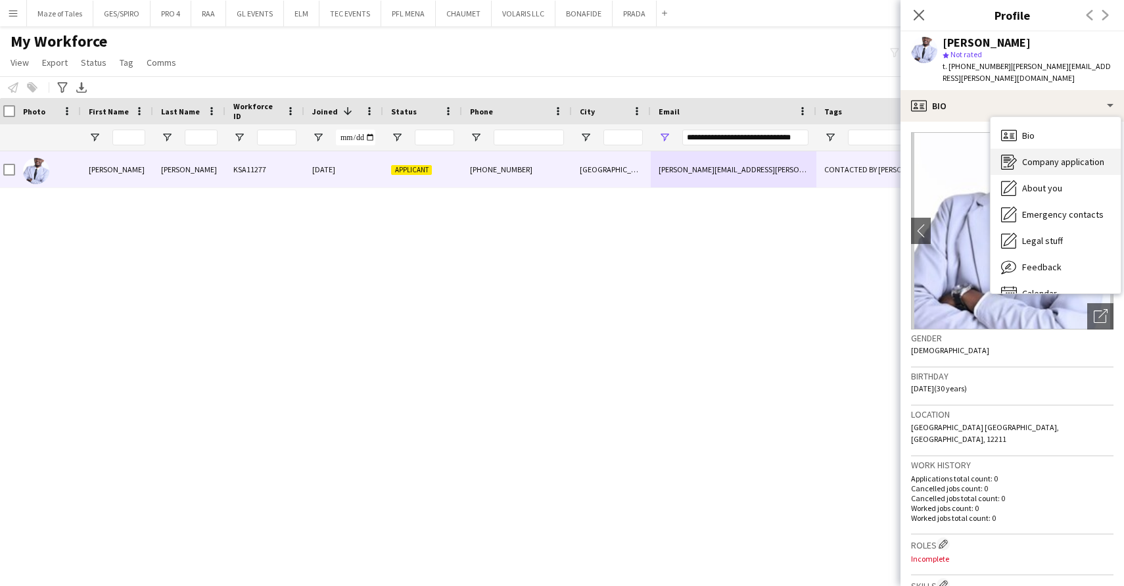
click at [1072, 170] on div "Company application Company application" at bounding box center [1055, 162] width 130 height 26
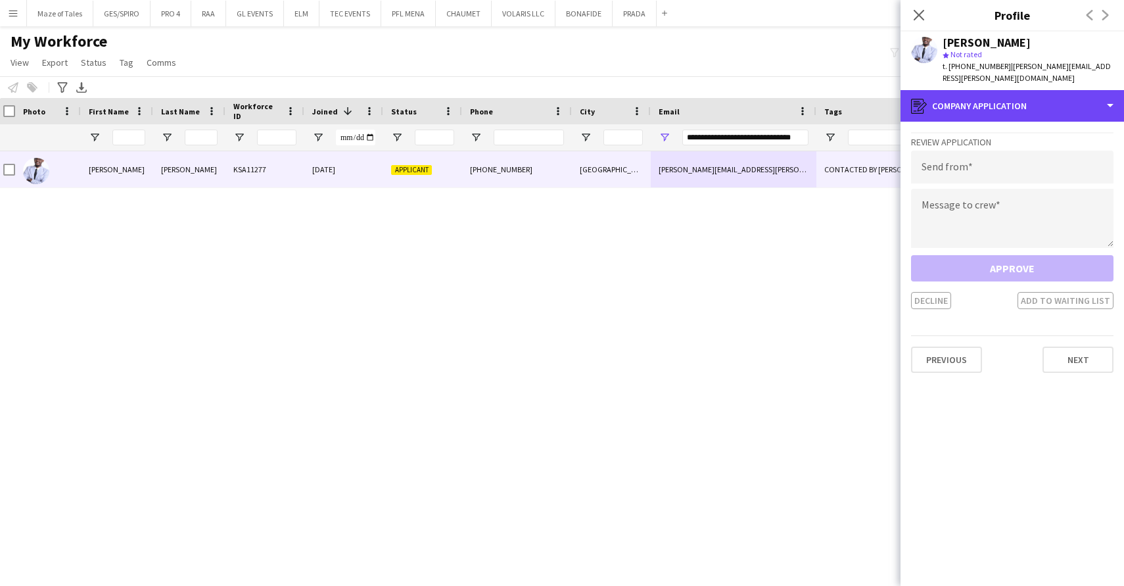
drag, startPoint x: 1021, startPoint y: 103, endPoint x: 1032, endPoint y: 150, distance: 49.1
click at [1021, 103] on div "register Company application" at bounding box center [1011, 106] width 223 height 32
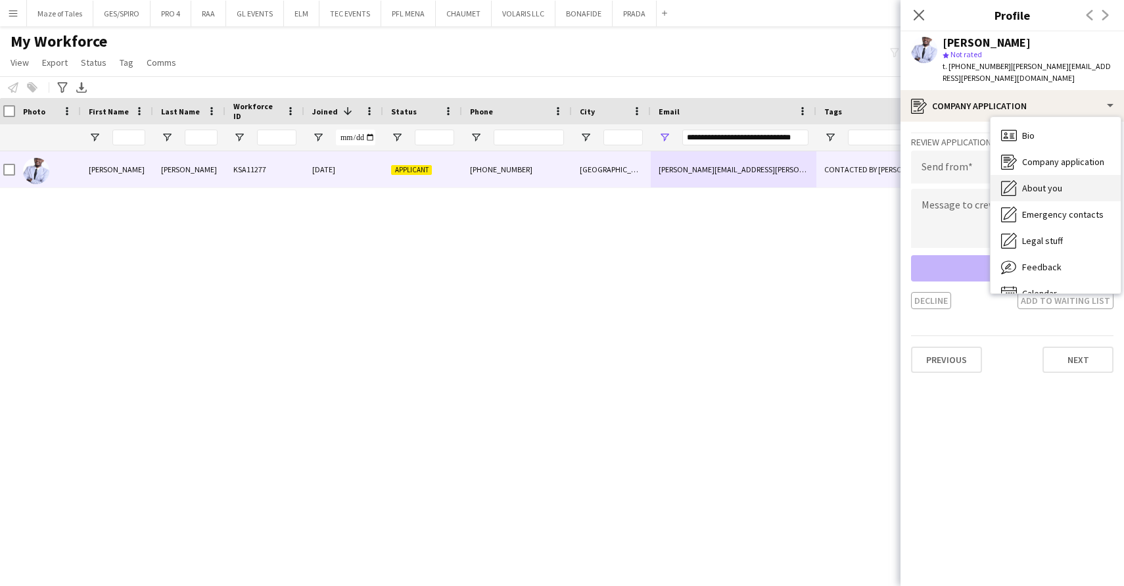
click at [1045, 188] on span "About you" at bounding box center [1042, 188] width 40 height 12
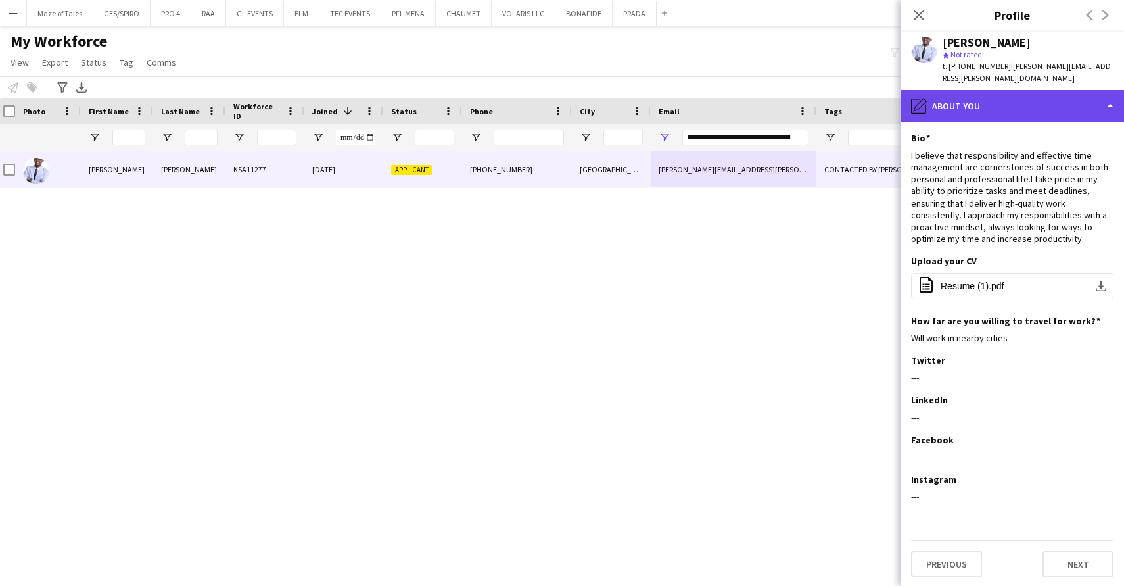
click at [1003, 104] on div "pencil4 About you" at bounding box center [1011, 106] width 223 height 32
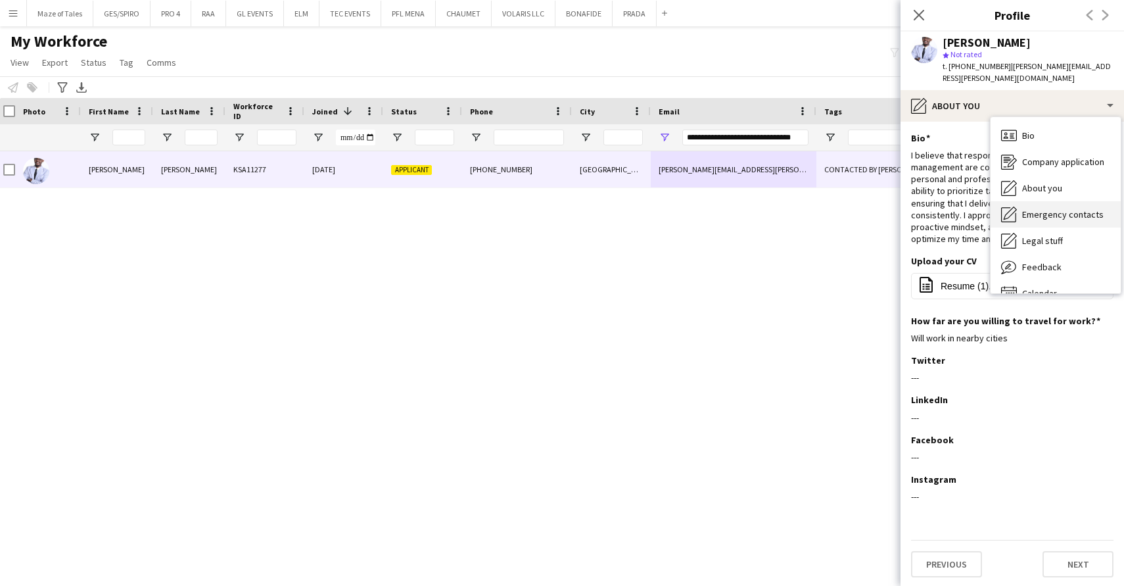
click at [1043, 207] on div "Emergency contacts Emergency contacts" at bounding box center [1055, 214] width 130 height 26
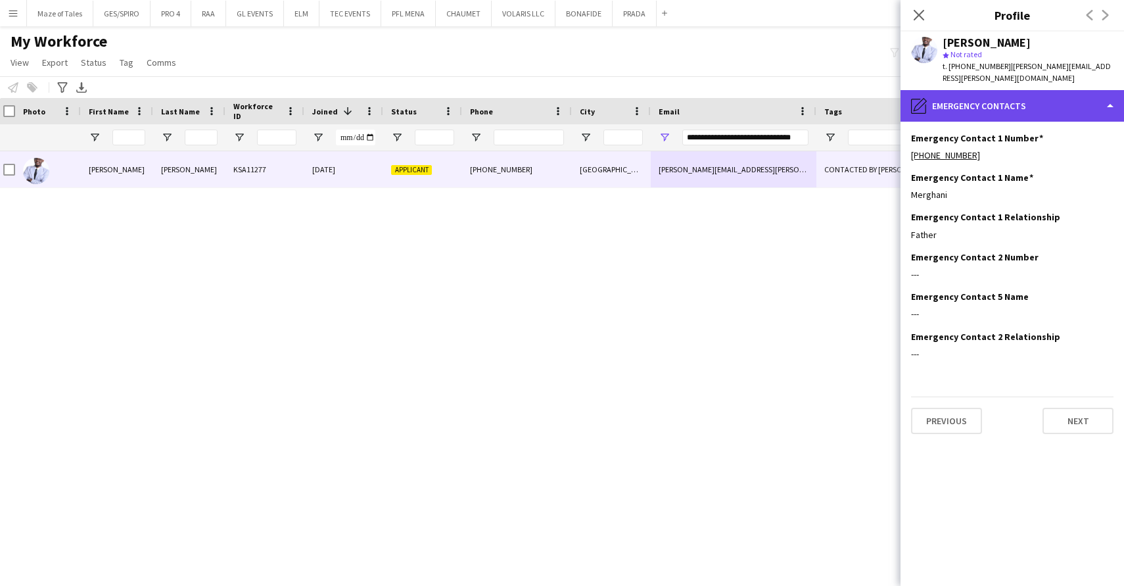
click at [992, 95] on div "pencil4 Emergency contacts" at bounding box center [1011, 106] width 223 height 32
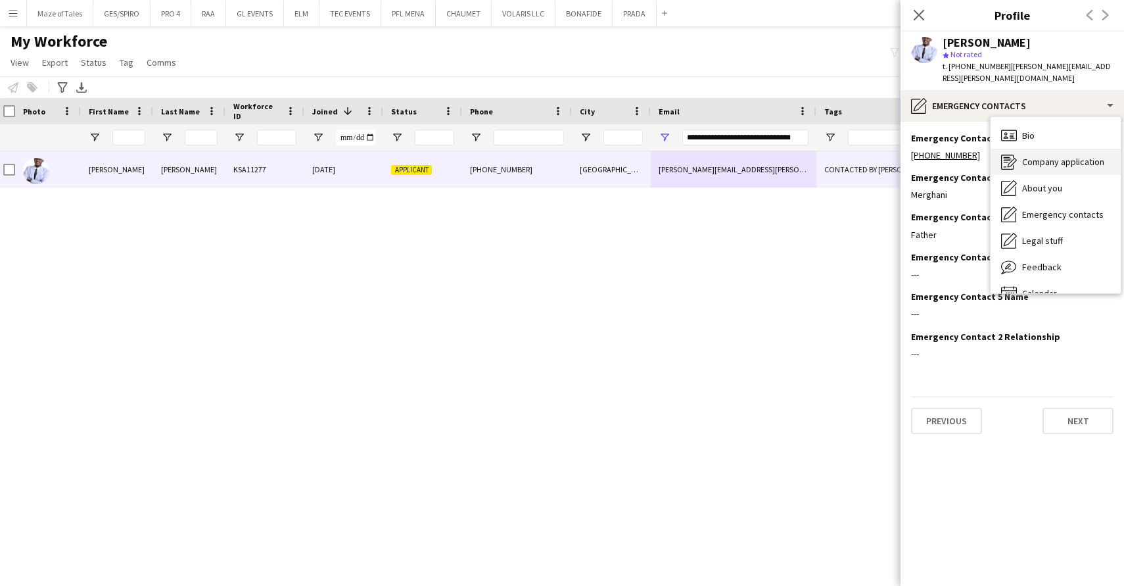
click at [1057, 166] on span "Company application" at bounding box center [1063, 162] width 82 height 12
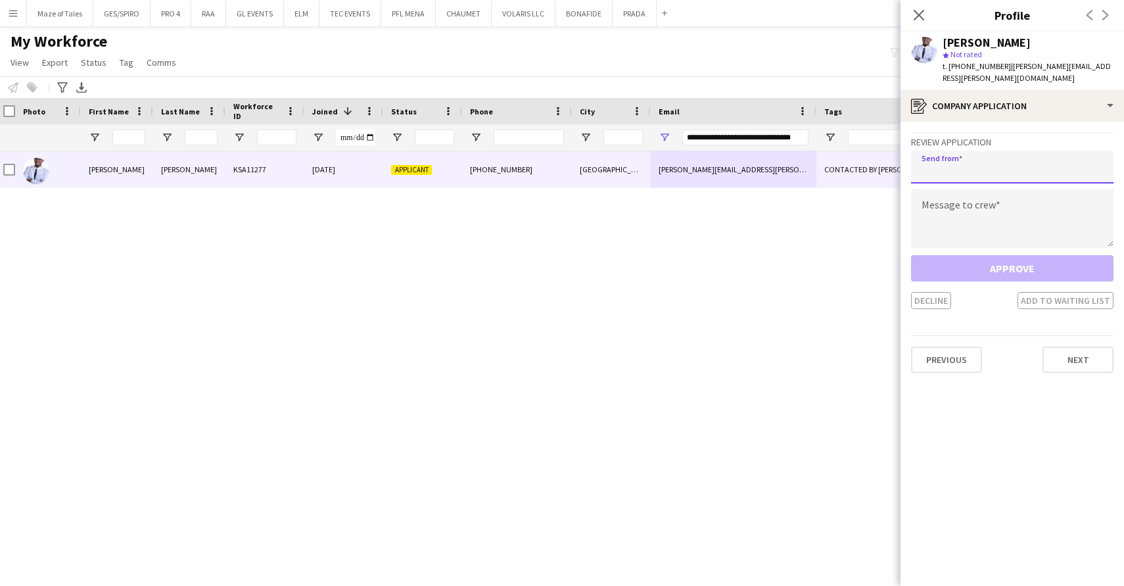
click at [1028, 166] on input "email" at bounding box center [1012, 166] width 202 height 33
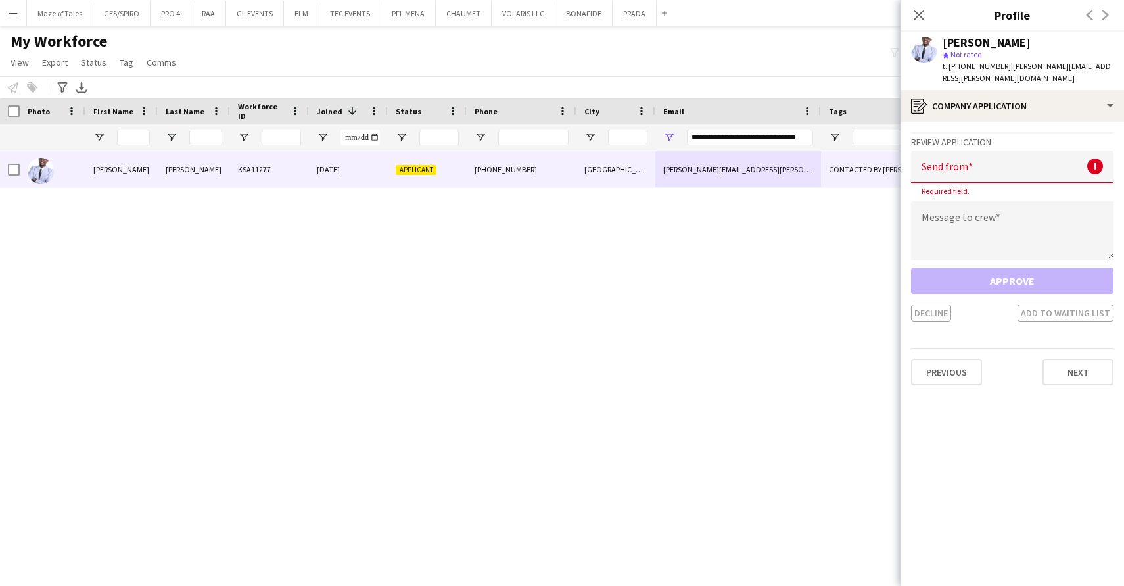
click at [924, 20] on icon at bounding box center [918, 15] width 11 height 11
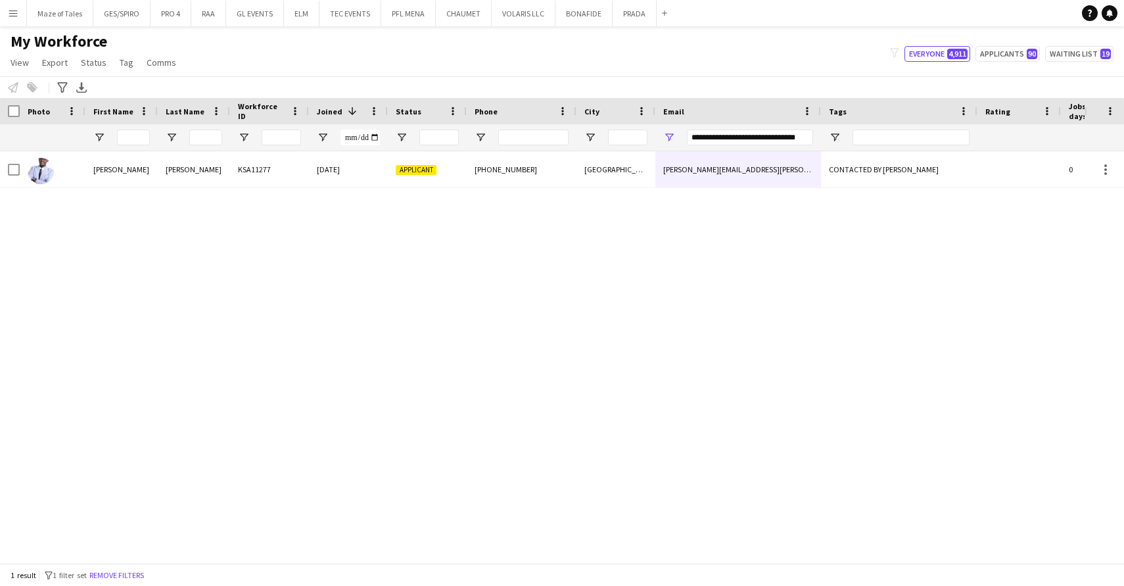
drag, startPoint x: 691, startPoint y: 317, endPoint x: 685, endPoint y: 308, distance: 10.9
click at [690, 317] on div "Ahmed merghani Mohamed KSA11277 29-10-2024 Applicant +966545395672 Riyadh ahmed…" at bounding box center [542, 356] width 1084 height 411
click at [758, 139] on input "**********" at bounding box center [750, 137] width 126 height 16
paste input "Email Filter Input"
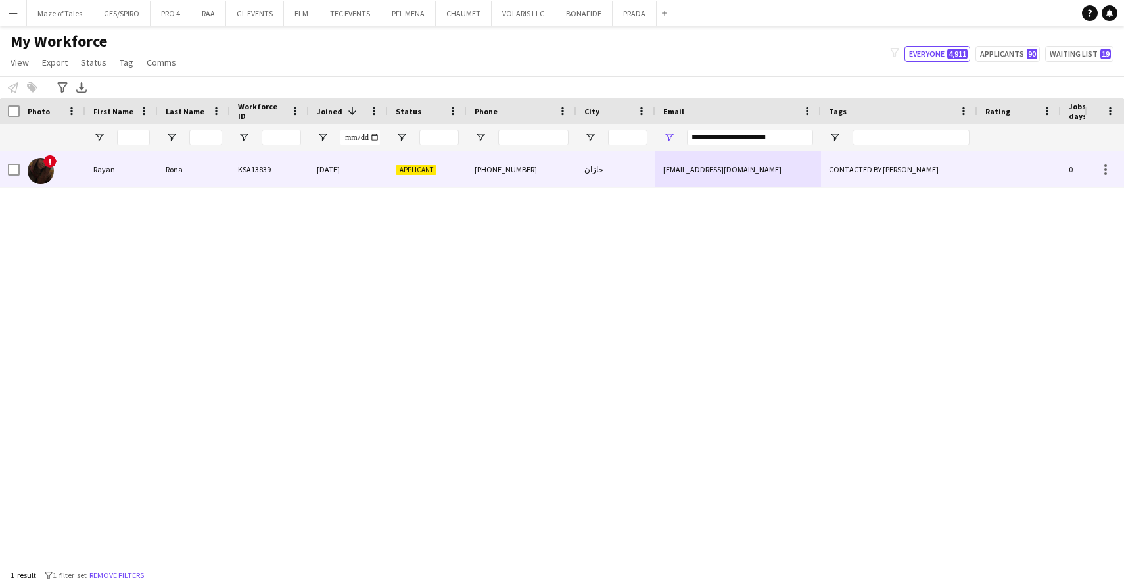
click at [561, 177] on div "+966594092510" at bounding box center [522, 169] width 110 height 36
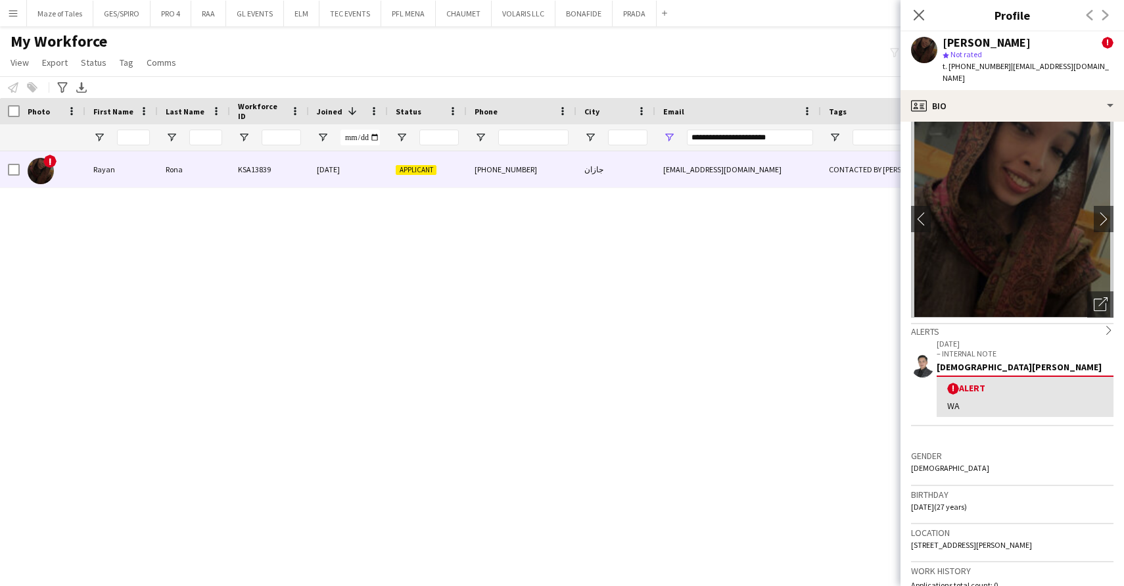
scroll to position [11, 0]
click at [1096, 298] on icon "Open photos pop-in" at bounding box center [1101, 305] width 14 height 14
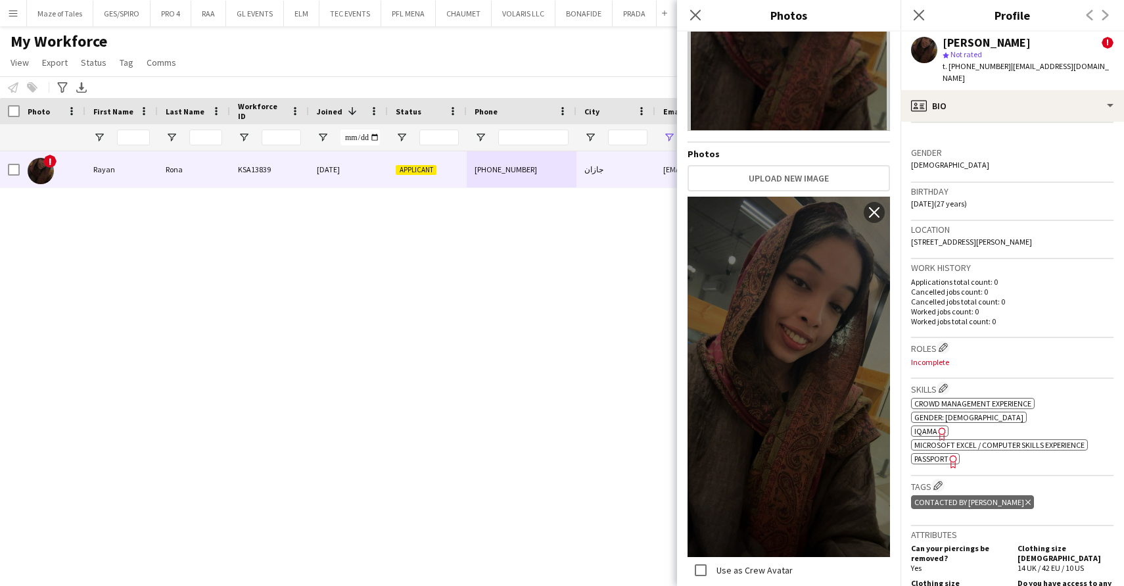
scroll to position [325, 0]
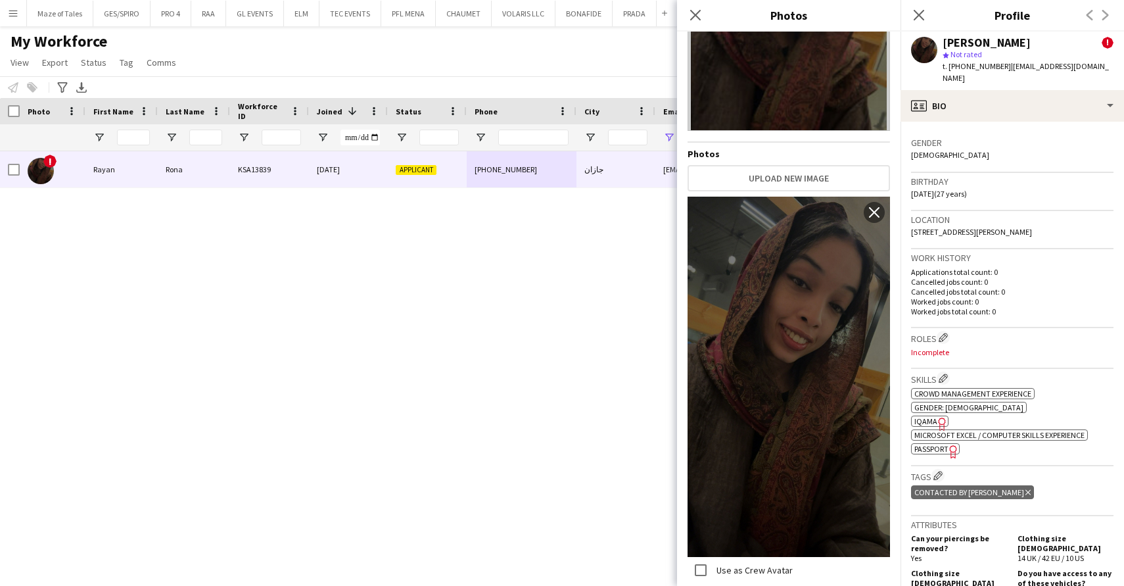
click at [917, 416] on span "IQAMA" at bounding box center [925, 421] width 23 height 10
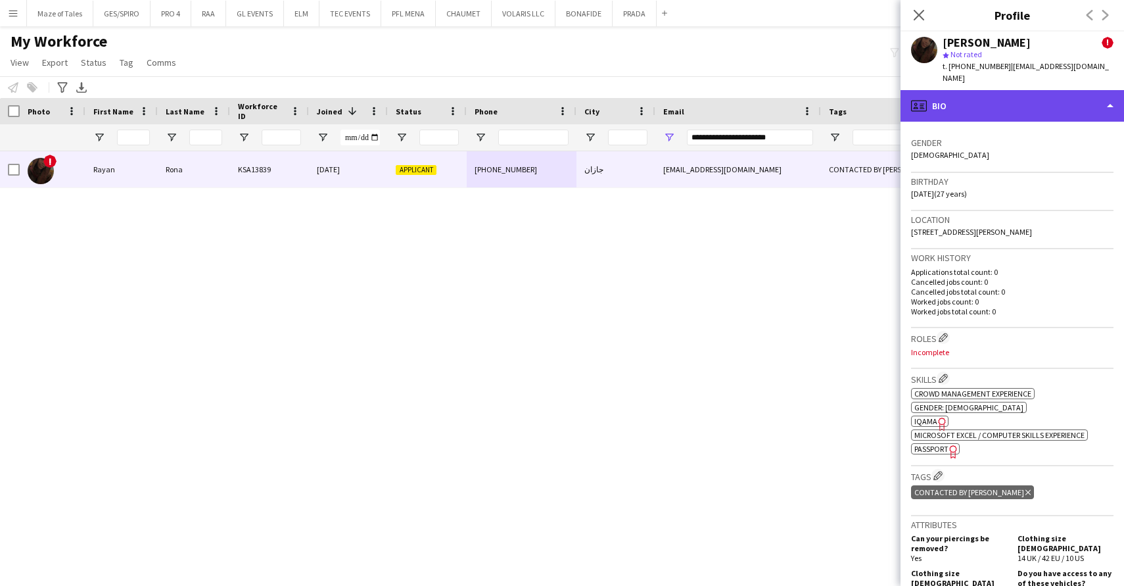
drag, startPoint x: 996, startPoint y: 101, endPoint x: 1002, endPoint y: 103, distance: 6.7
click at [998, 103] on div "profile Bio" at bounding box center [1011, 106] width 223 height 32
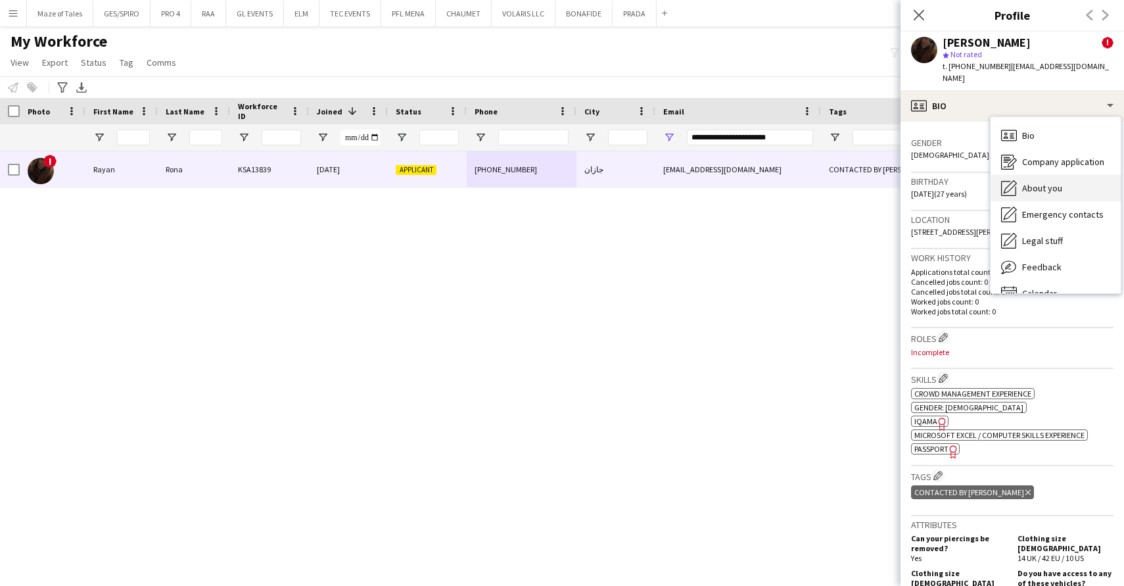
click at [1062, 175] on div "About you About you" at bounding box center [1055, 188] width 130 height 26
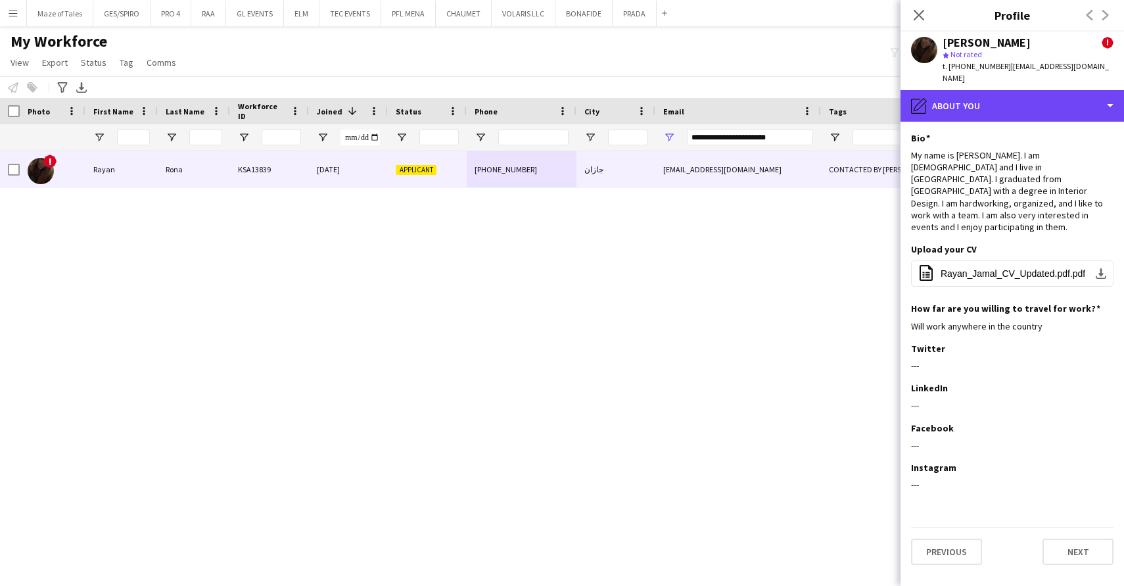
drag, startPoint x: 1023, startPoint y: 92, endPoint x: 1035, endPoint y: 105, distance: 17.7
click at [1023, 91] on div "pencil4 About you" at bounding box center [1011, 106] width 223 height 32
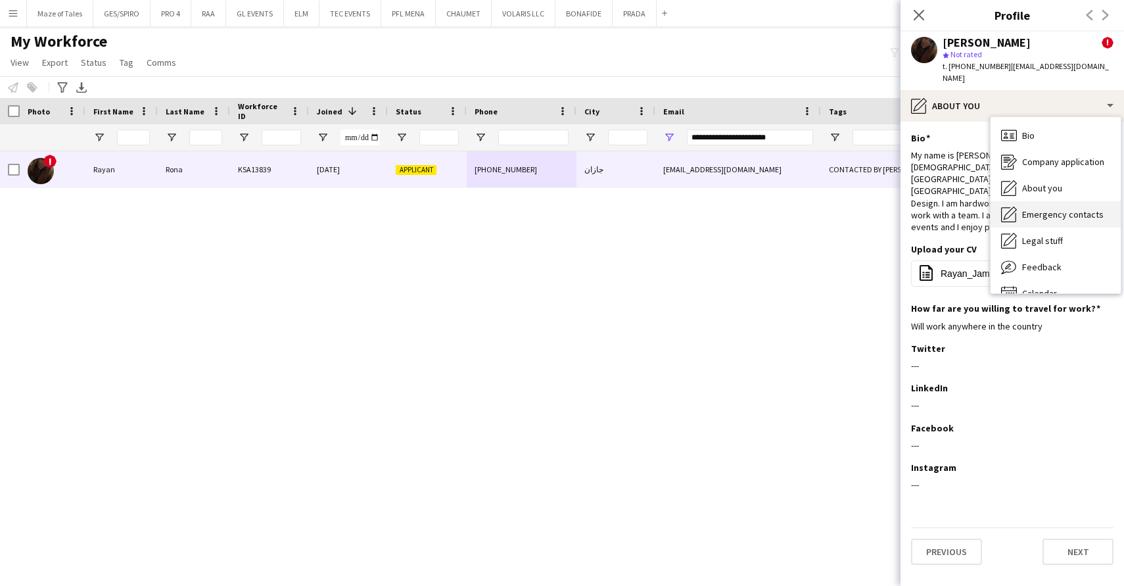
click at [1092, 208] on span "Emergency contacts" at bounding box center [1062, 214] width 81 height 12
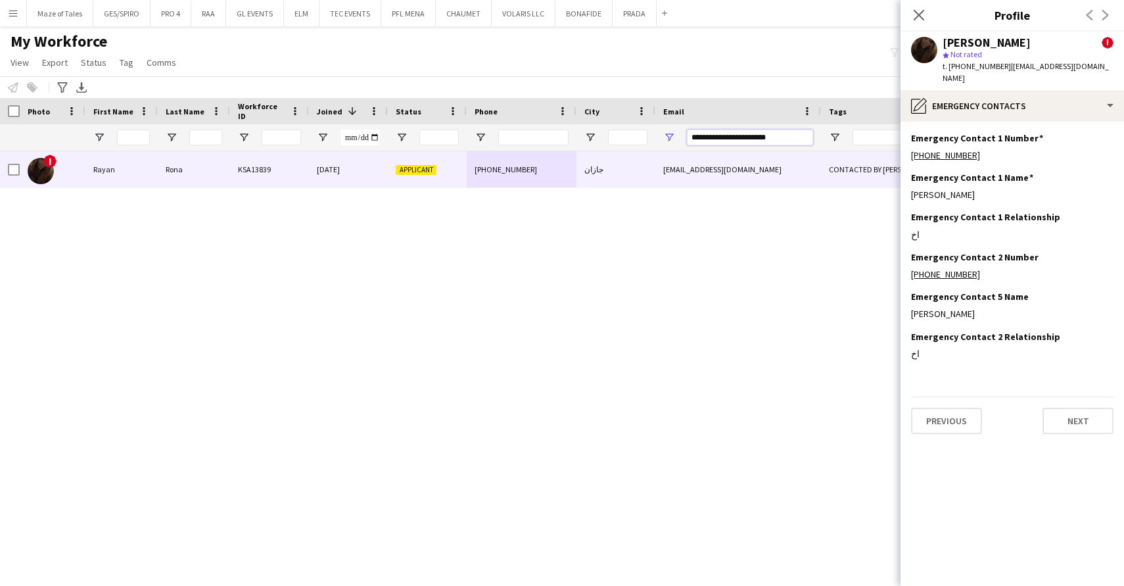
click at [775, 133] on input "**********" at bounding box center [750, 137] width 126 height 16
paste input "Email Filter Input"
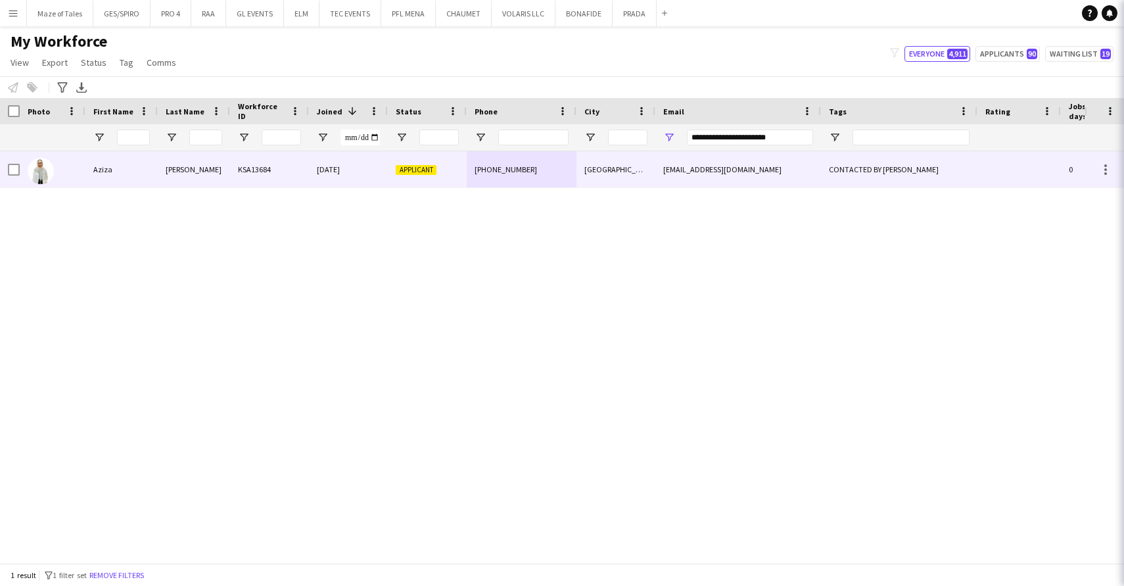
click at [701, 175] on div "azizahamid201@gmail.com" at bounding box center [738, 169] width 166 height 36
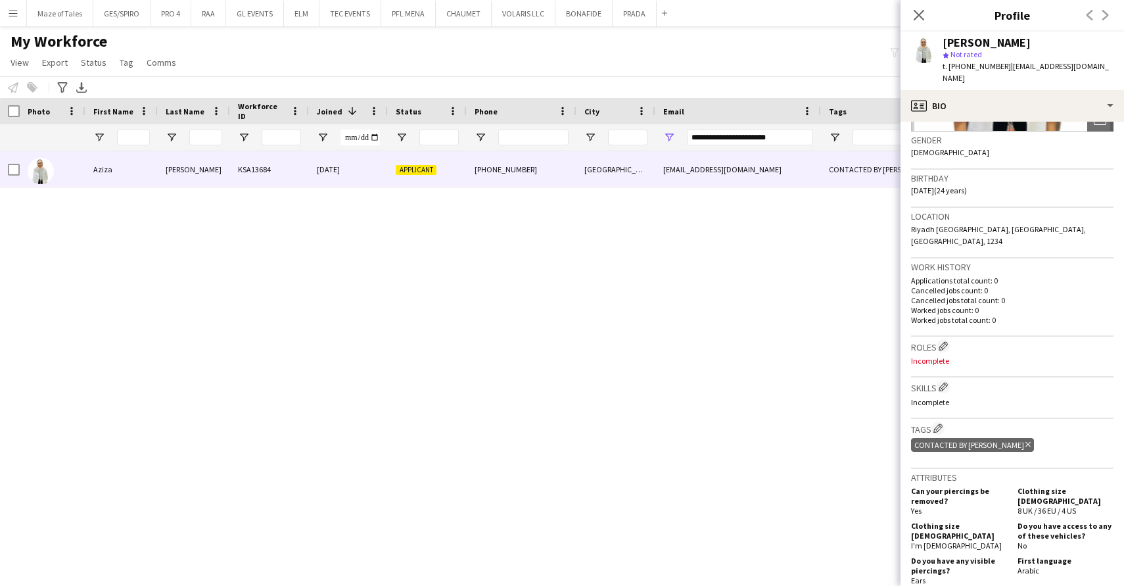
scroll to position [35, 0]
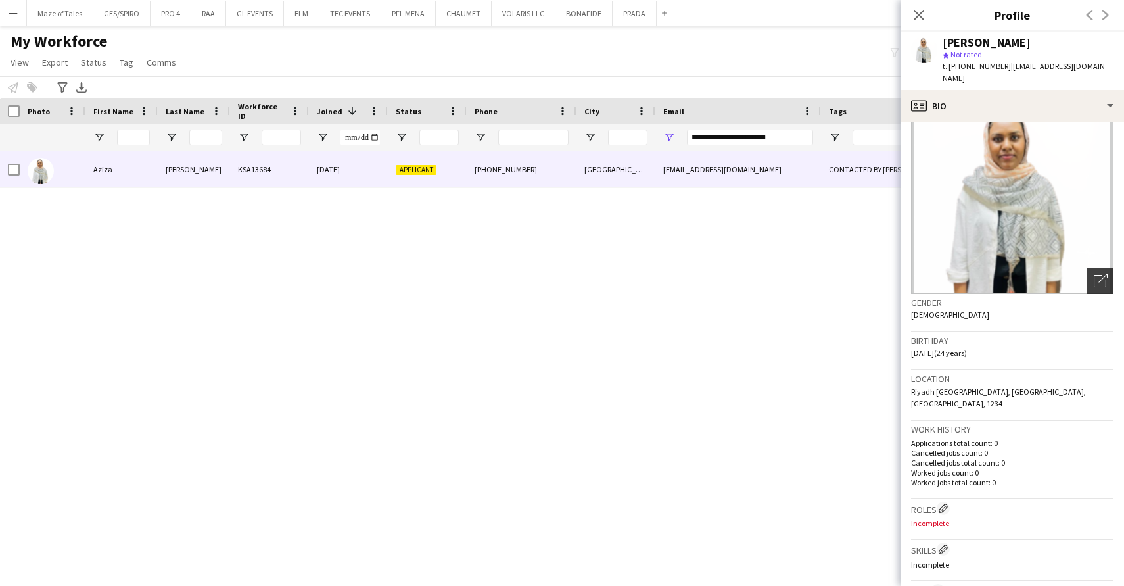
click at [1087, 268] on div "Open photos pop-in" at bounding box center [1100, 280] width 26 height 26
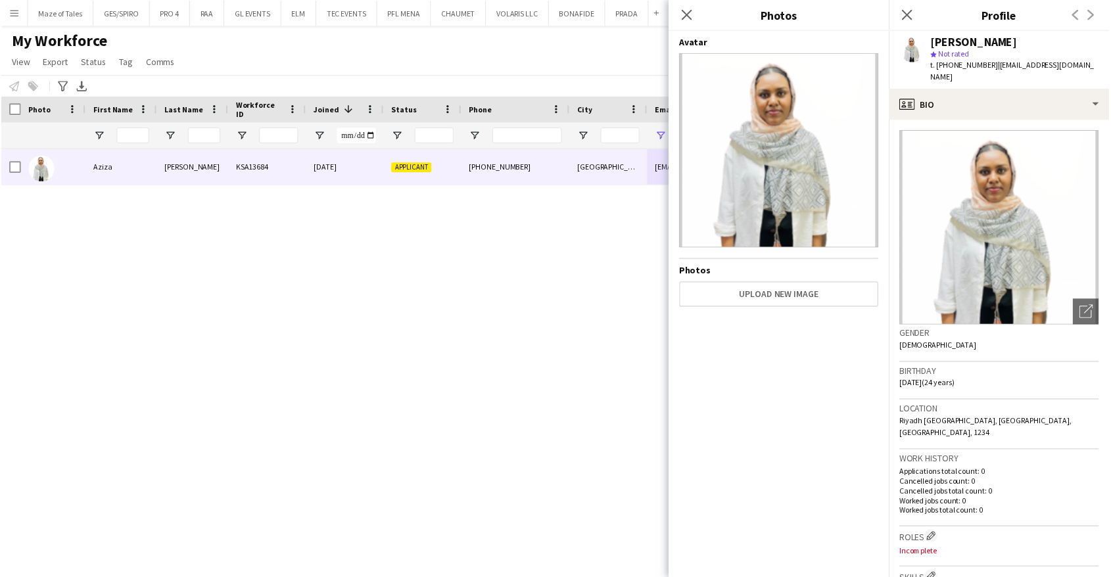
scroll to position [0, 0]
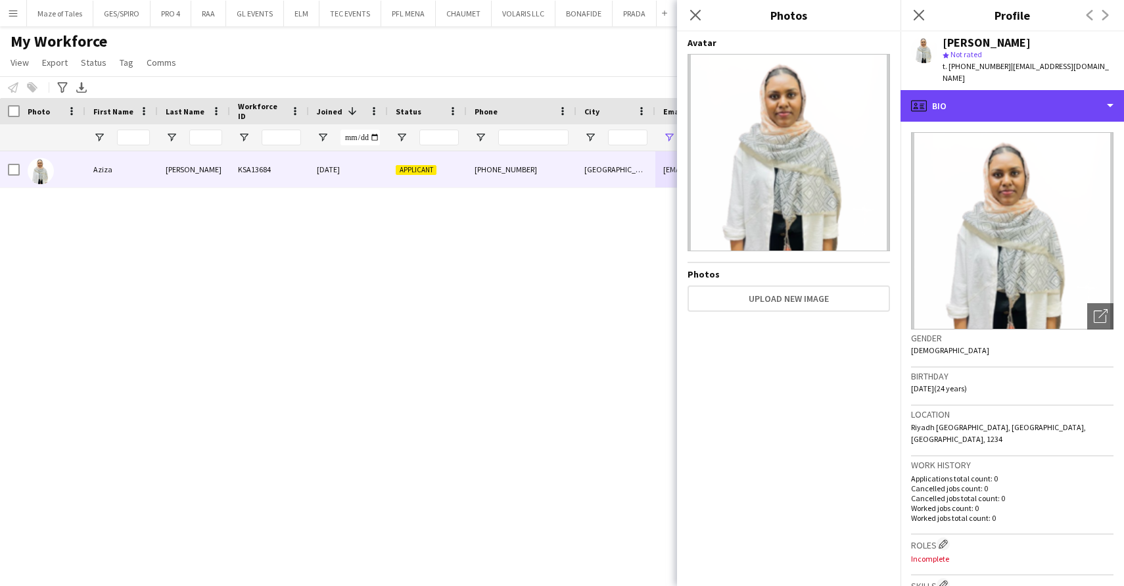
click at [1010, 104] on div "profile Bio" at bounding box center [1011, 106] width 223 height 32
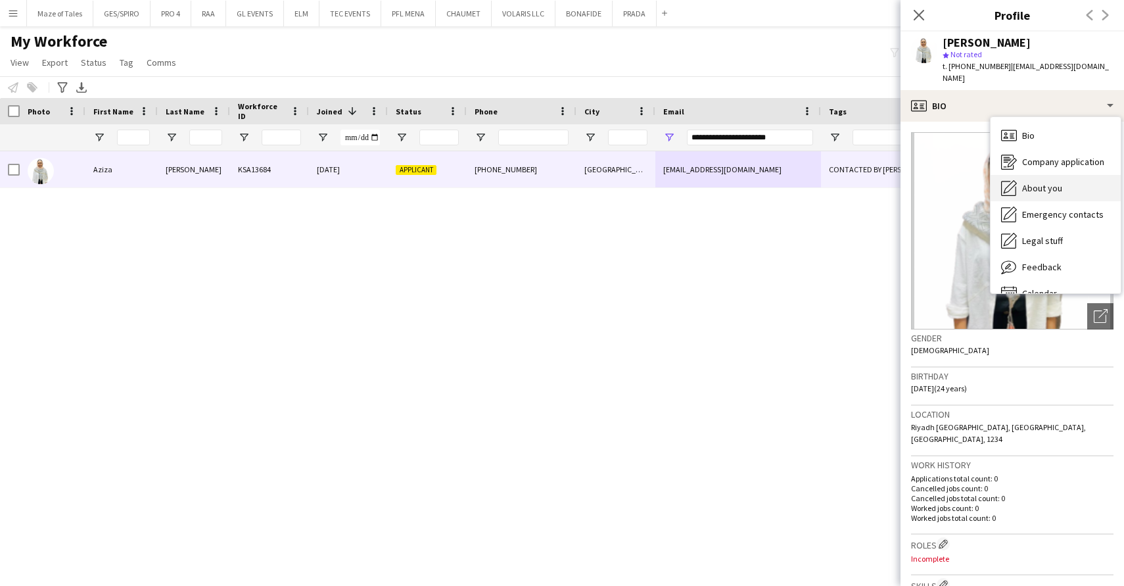
click at [1069, 175] on div "About you About you" at bounding box center [1055, 188] width 130 height 26
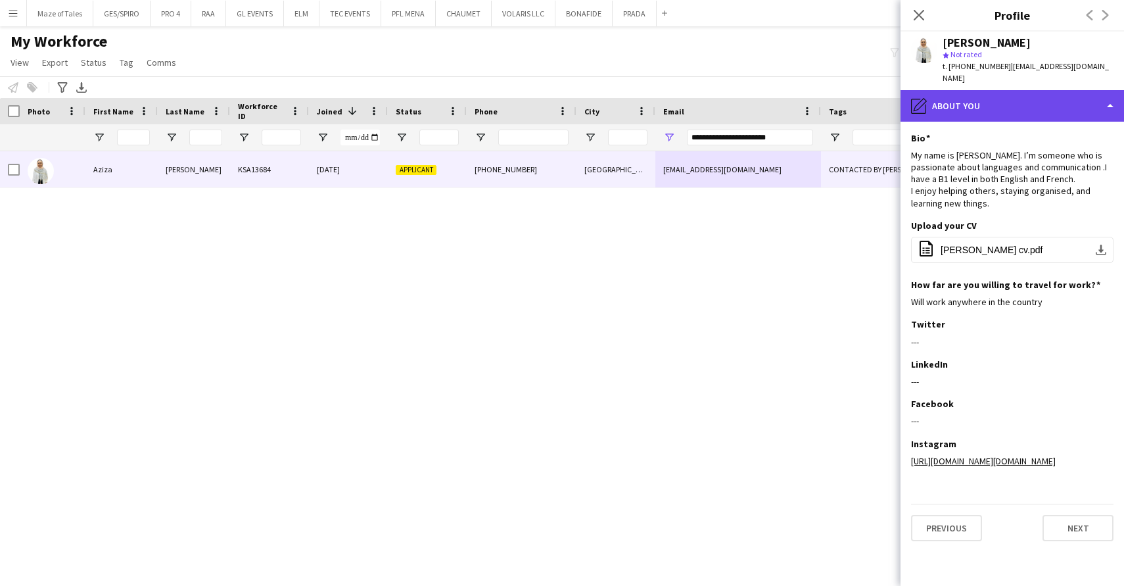
click at [1053, 90] on div "pencil4 About you" at bounding box center [1011, 106] width 223 height 32
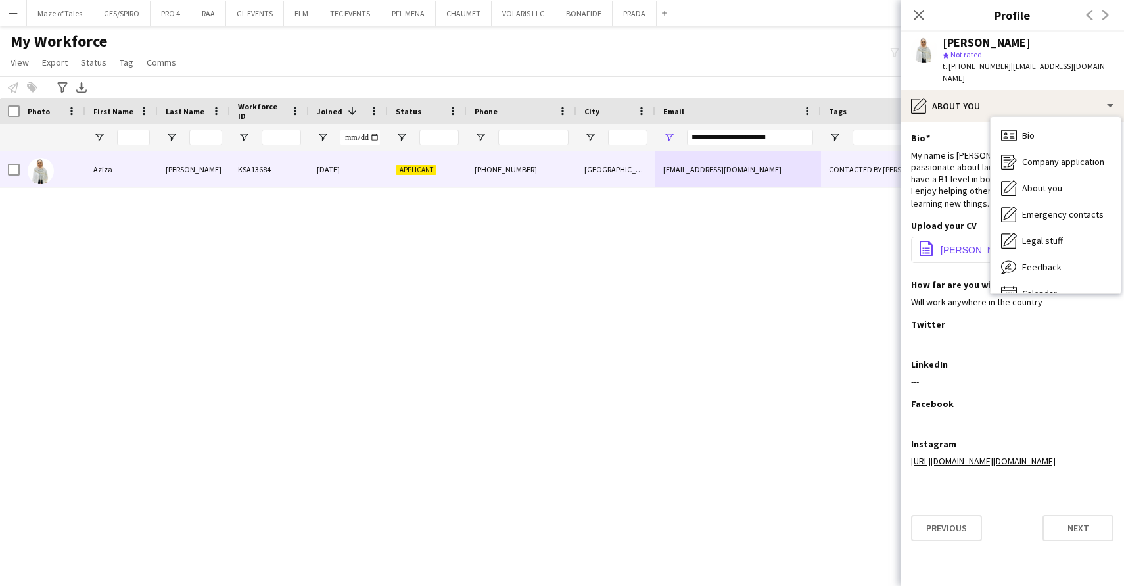
click at [953, 242] on button "office-file-sheet Aziza Hamid cv.pdf download-bottom" at bounding box center [1012, 250] width 202 height 26
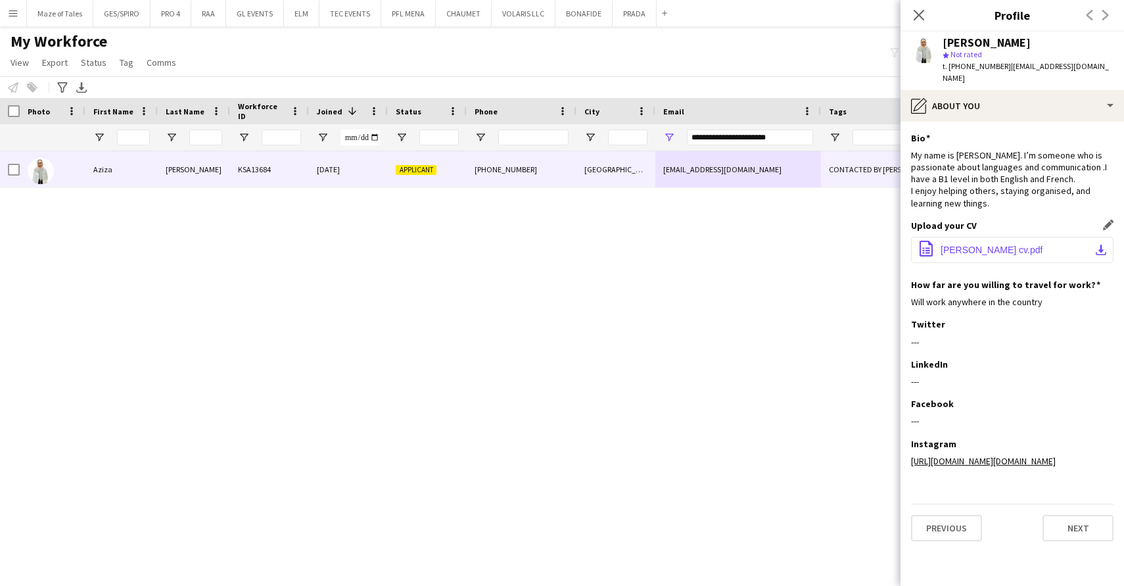
click at [952, 244] on span "Aziza Hamid cv.pdf" at bounding box center [991, 249] width 102 height 11
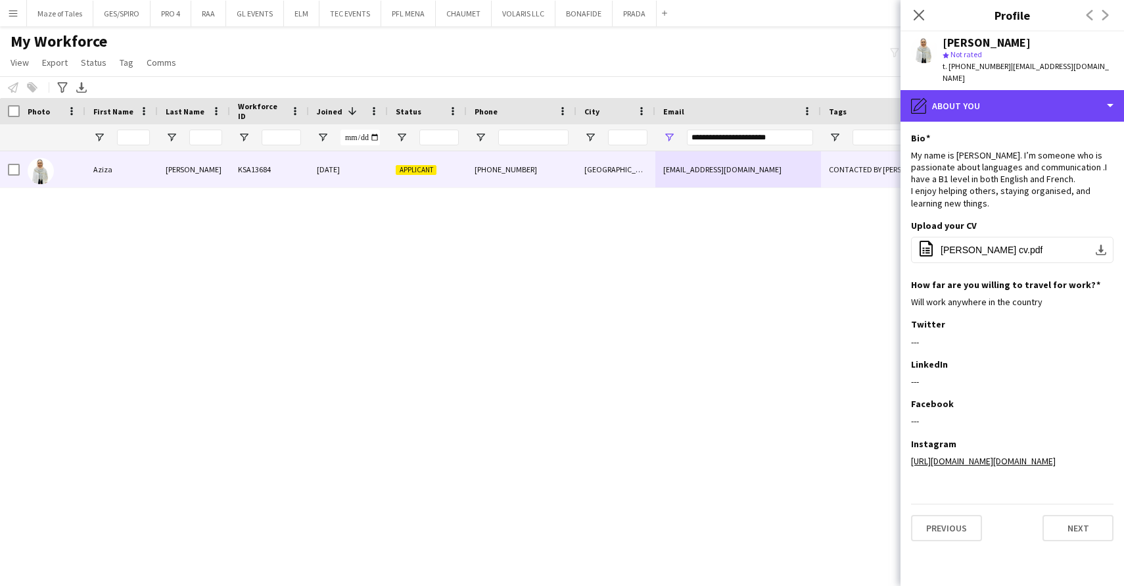
drag, startPoint x: 1069, startPoint y: 99, endPoint x: 1076, endPoint y: 112, distance: 15.0
click at [1069, 99] on div "pencil4 About you" at bounding box center [1011, 106] width 223 height 32
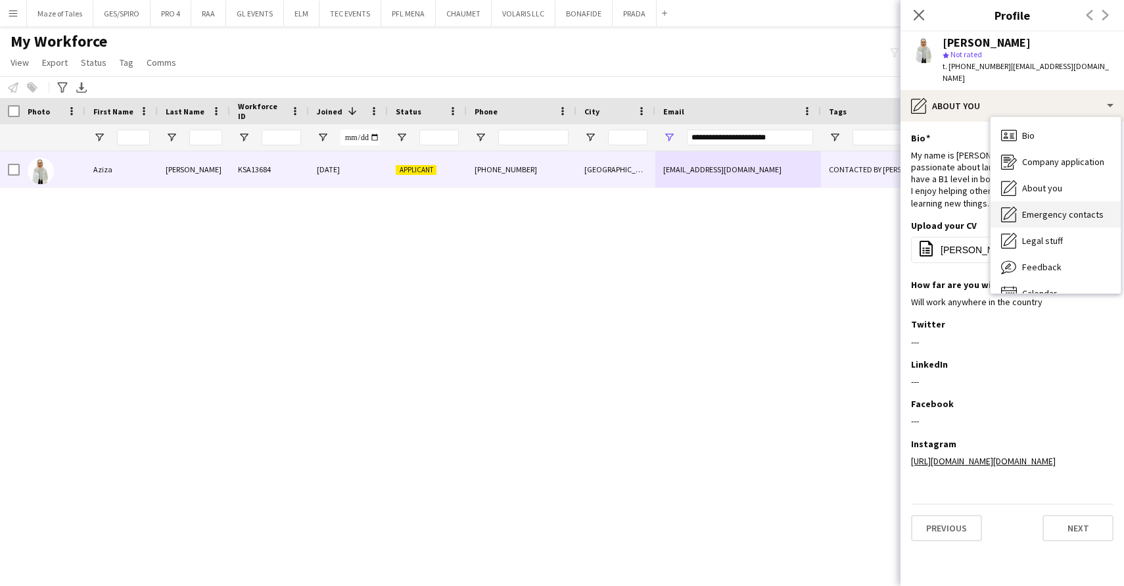
click at [1094, 208] on span "Emergency contacts" at bounding box center [1062, 214] width 81 height 12
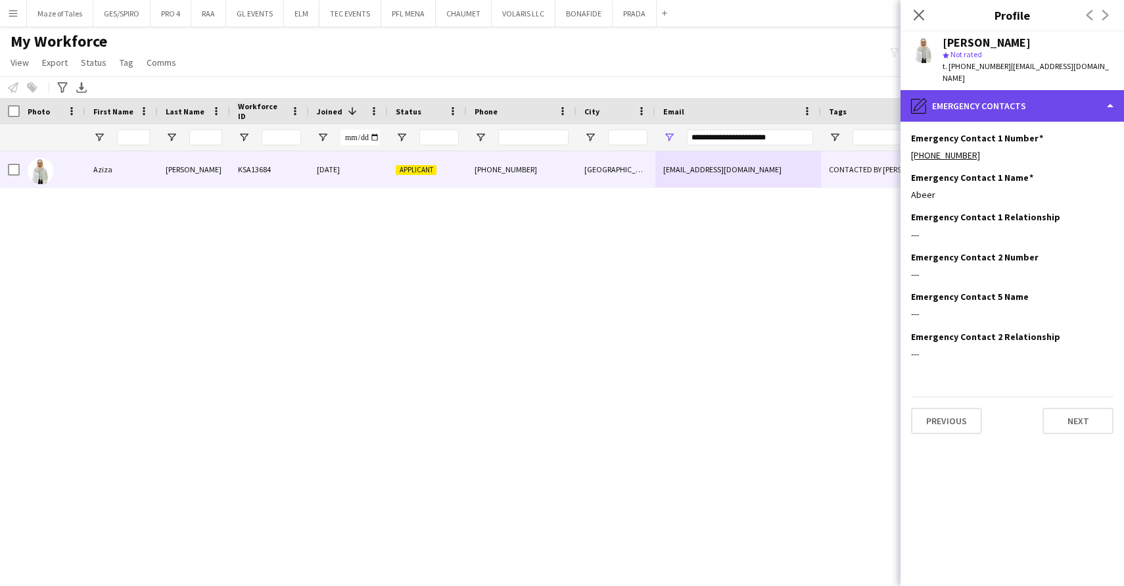
click at [1026, 90] on div "pencil4 Emergency contacts" at bounding box center [1011, 106] width 223 height 32
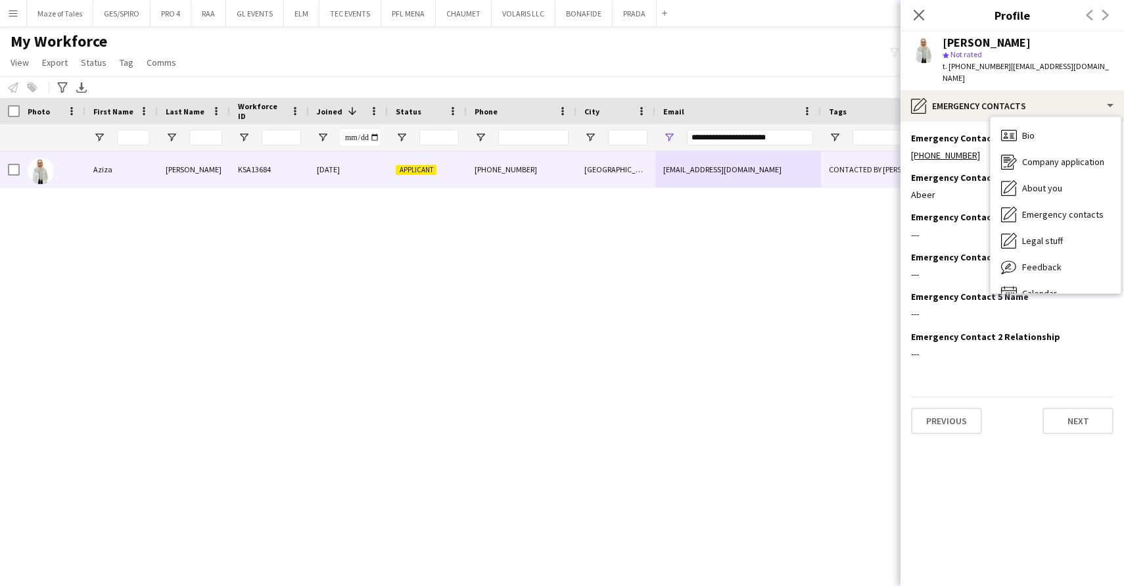
click at [655, 423] on div "Aziza Hamid KSA13684 03-07-2025 Applicant +966535182364 Riyadh azizahamid201@gm…" at bounding box center [542, 356] width 1084 height 411
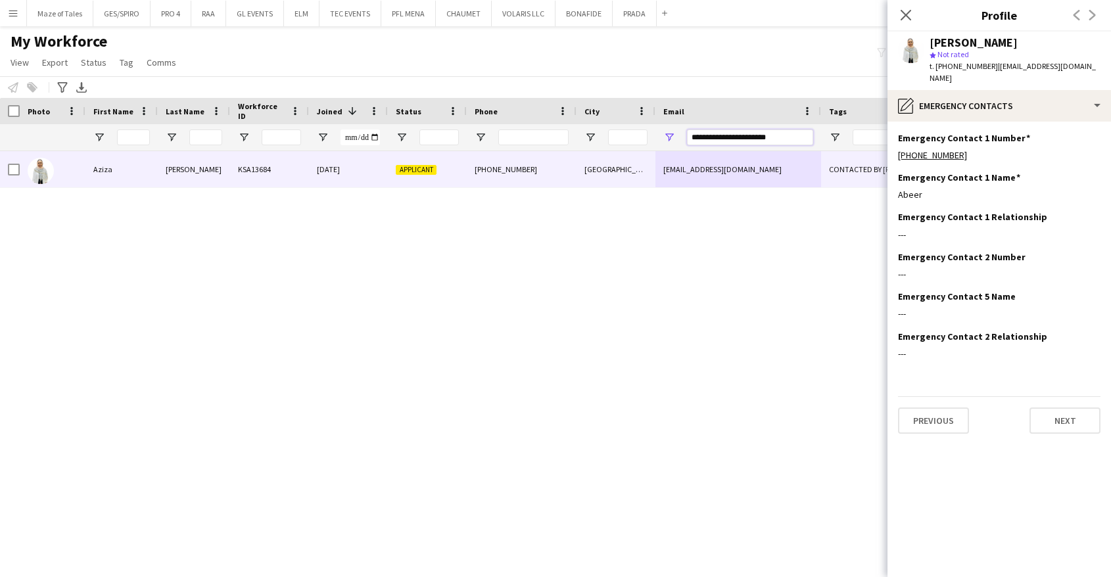
click at [737, 137] on input "**********" at bounding box center [750, 137] width 126 height 16
click at [737, 138] on input "**********" at bounding box center [750, 137] width 126 height 16
paste input "***"
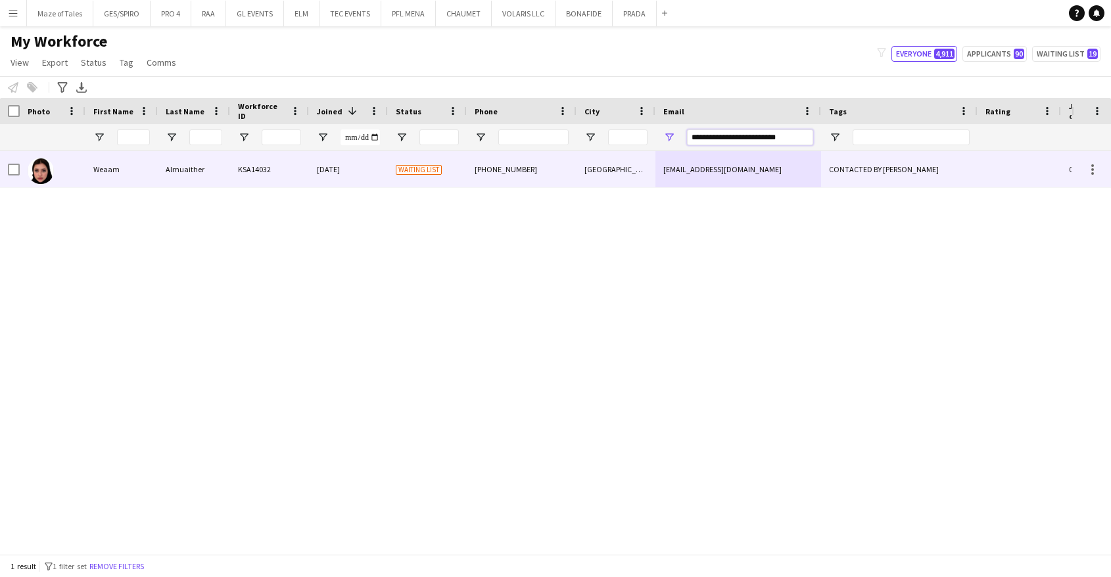
type input "**********"
click at [643, 167] on div "Riyadh" at bounding box center [615, 169] width 79 height 36
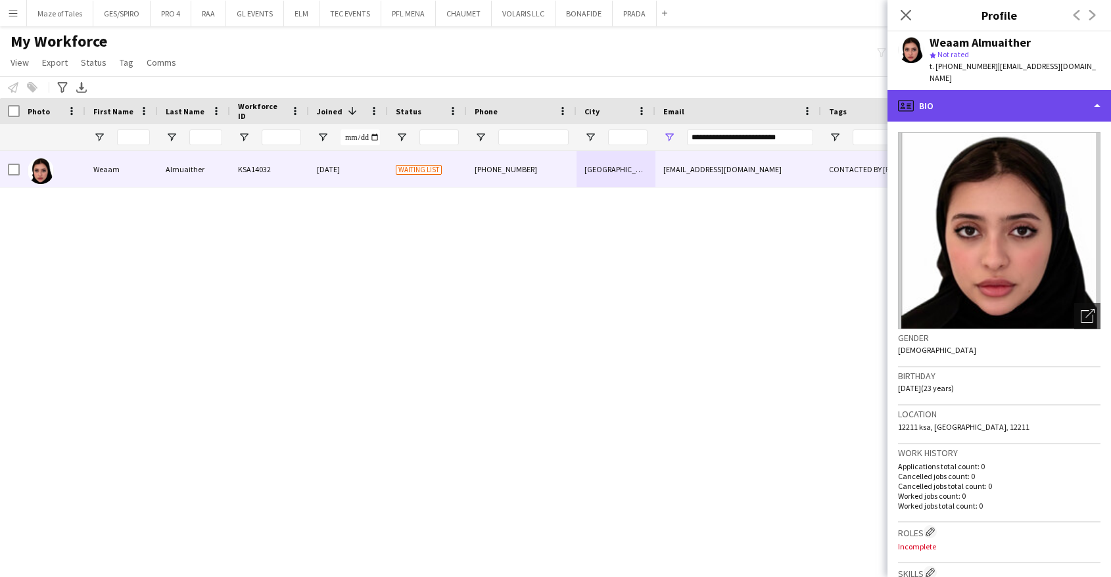
click at [971, 101] on div "profile Bio" at bounding box center [998, 106] width 223 height 32
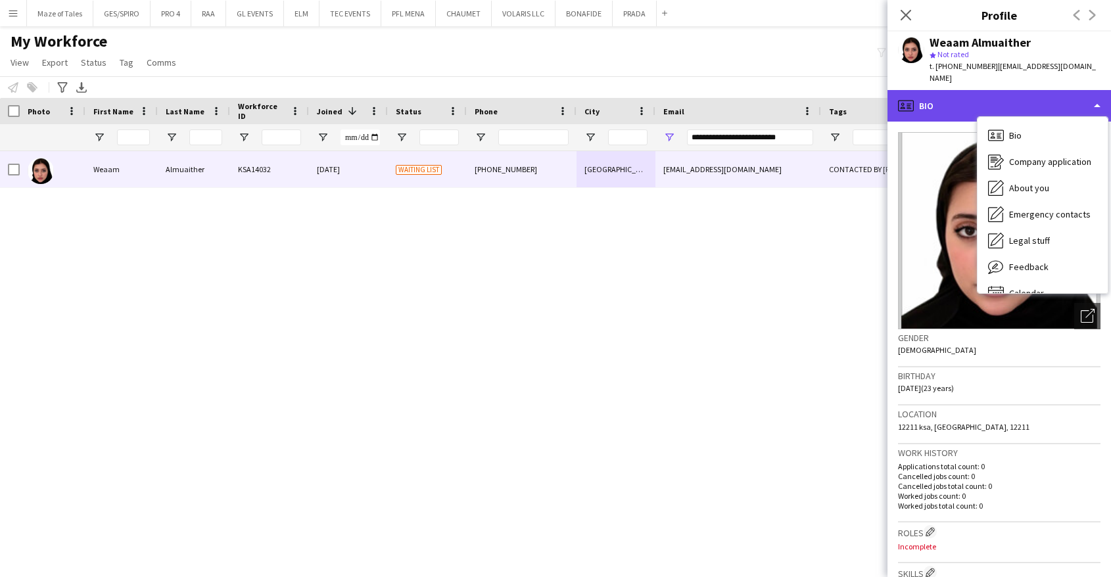
click at [990, 90] on div "profile Bio" at bounding box center [998, 106] width 223 height 32
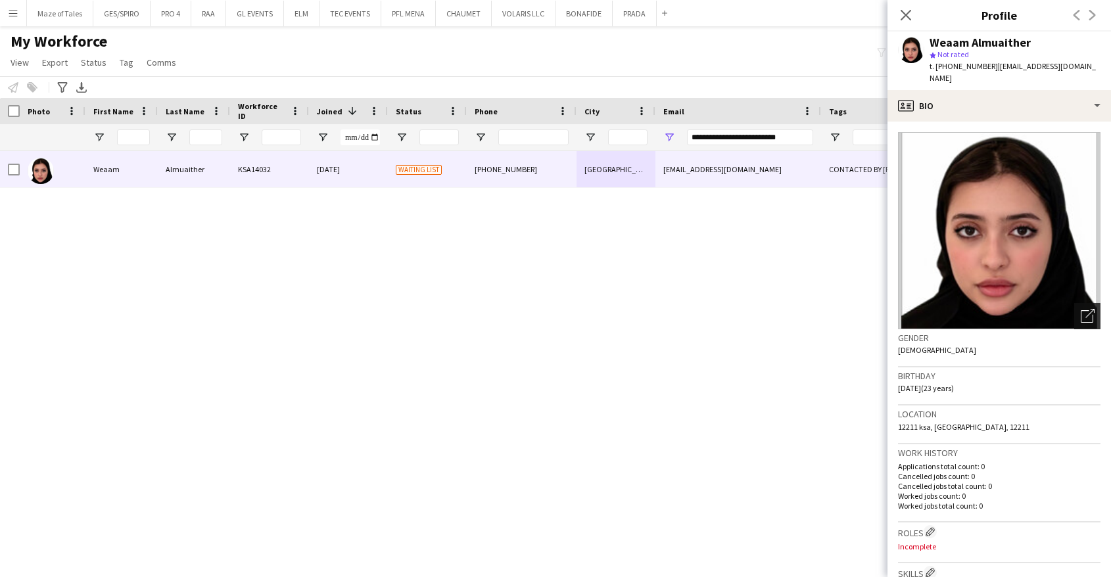
click at [1084, 309] on icon "Open photos pop-in" at bounding box center [1087, 316] width 14 height 14
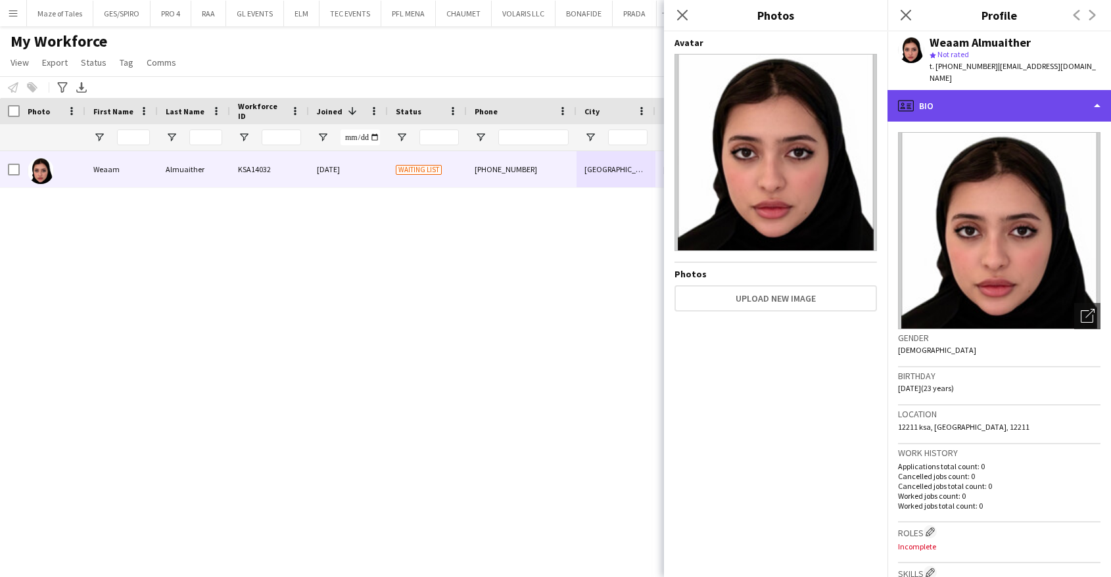
click at [973, 101] on div "profile Bio" at bounding box center [998, 106] width 223 height 32
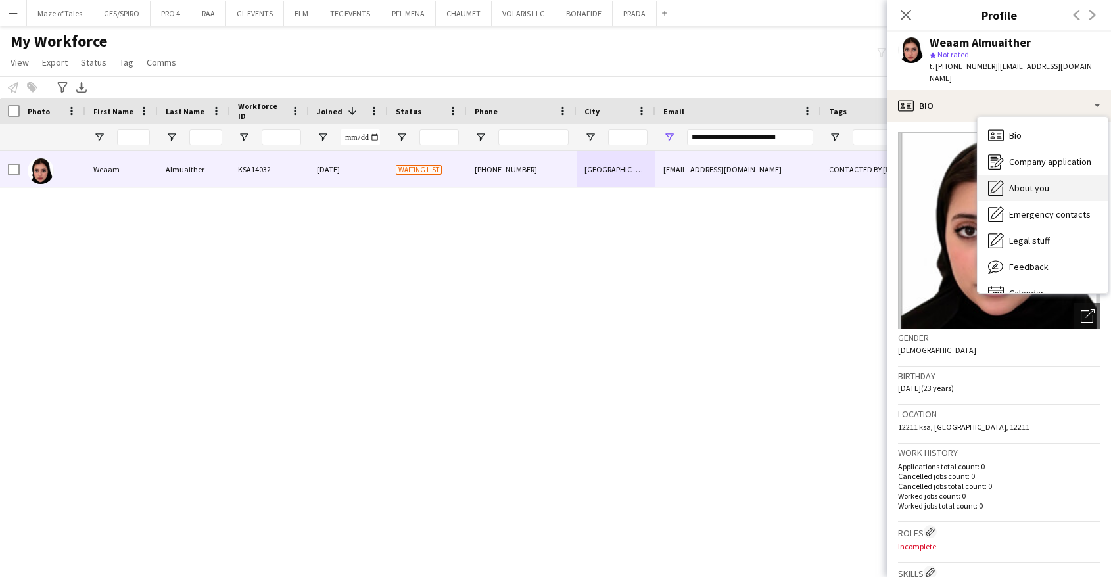
click at [1023, 188] on div "About you About you" at bounding box center [1042, 188] width 130 height 26
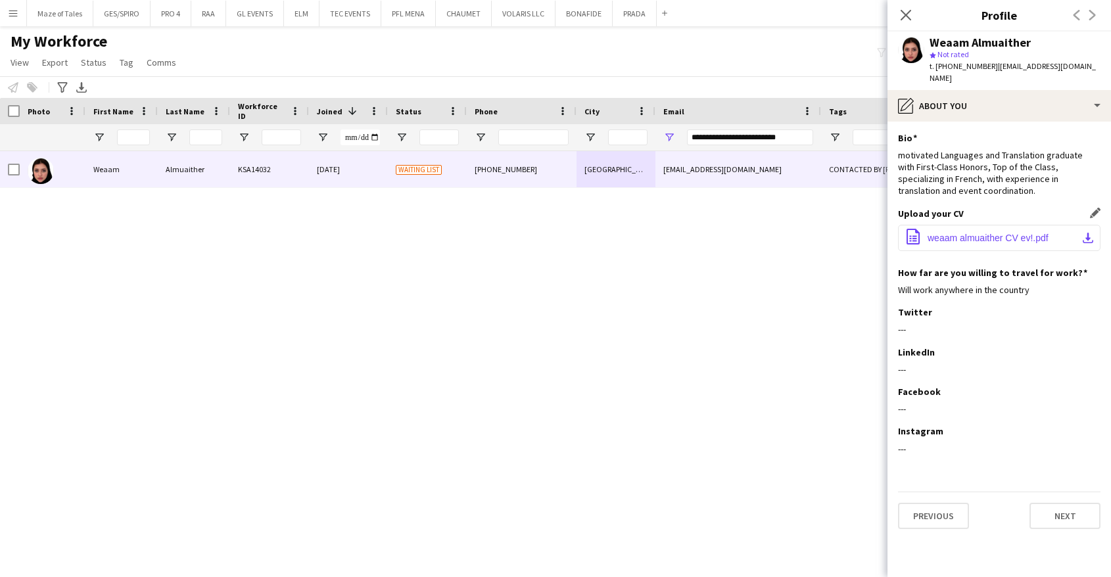
click at [968, 225] on button "office-file-sheet weaam almuaither CV ev!.pdf download-bottom" at bounding box center [999, 238] width 202 height 26
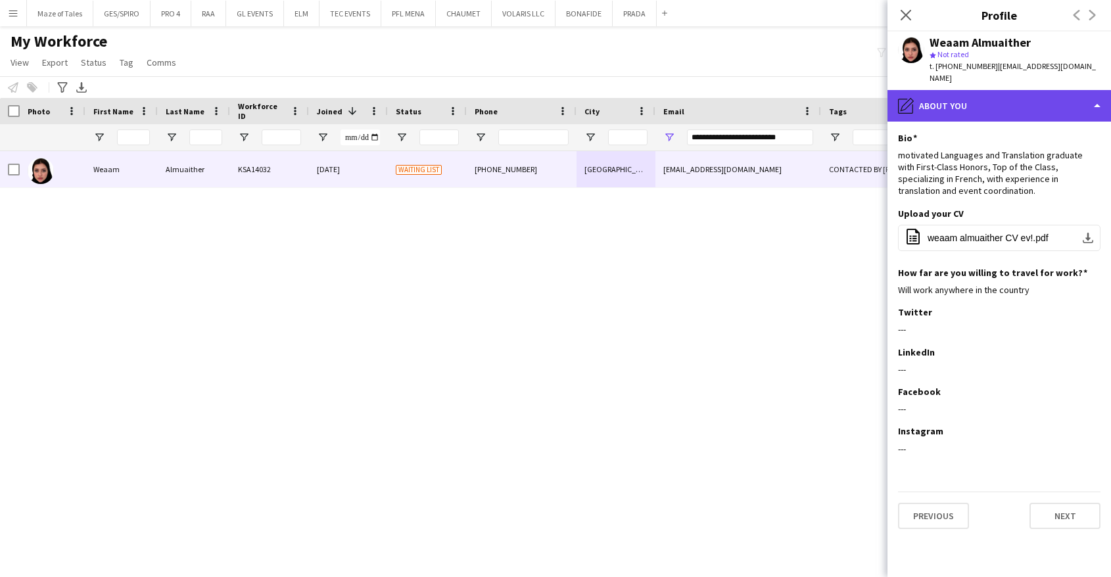
click at [982, 91] on div "pencil4 About you" at bounding box center [998, 106] width 223 height 32
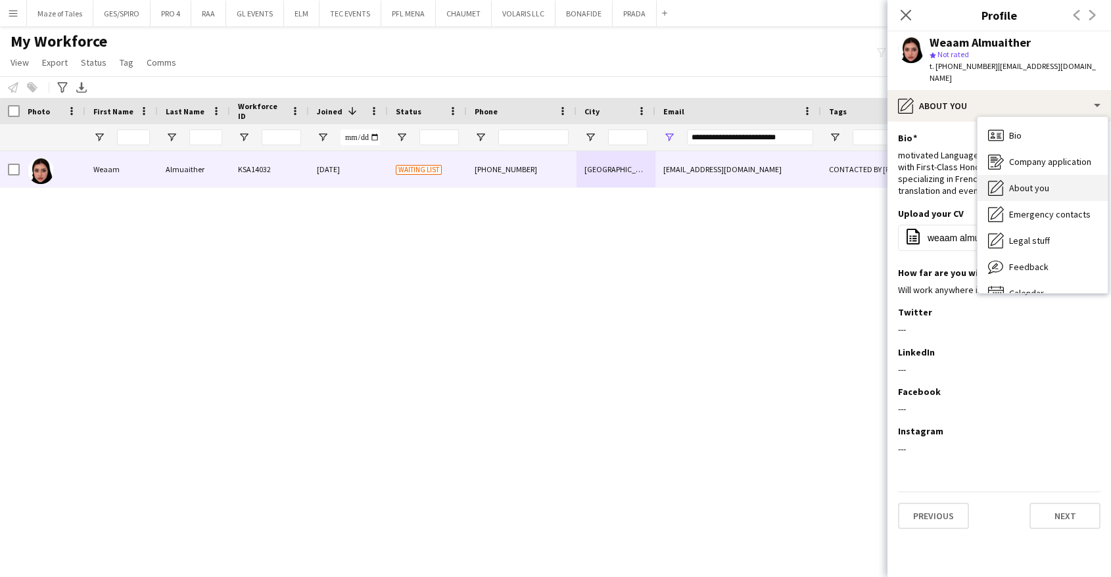
click at [1050, 184] on div "About you About you" at bounding box center [1042, 188] width 130 height 26
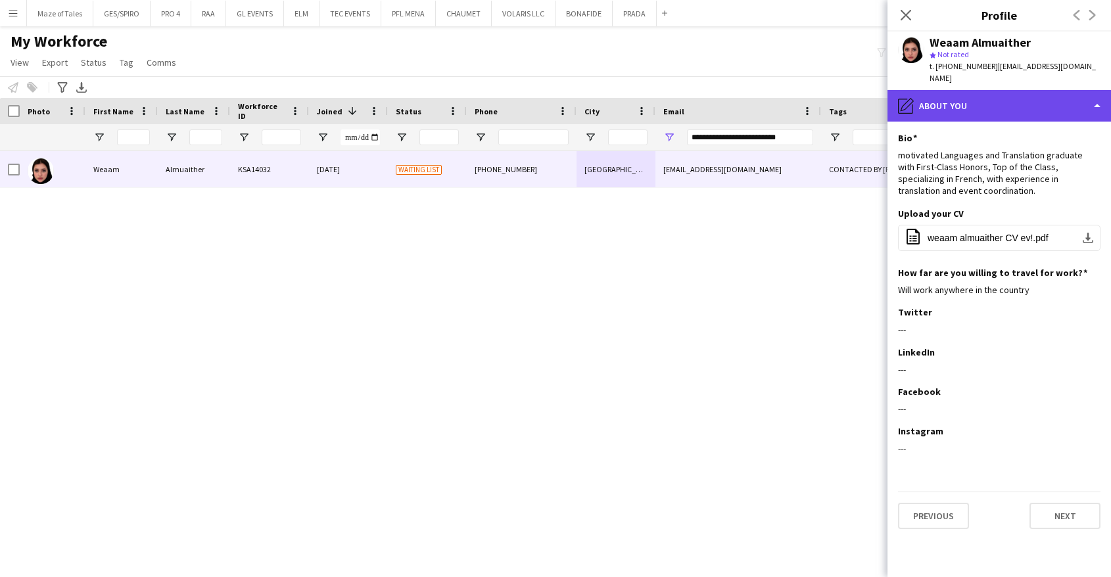
click at [1019, 91] on div "pencil4 About you" at bounding box center [998, 106] width 223 height 32
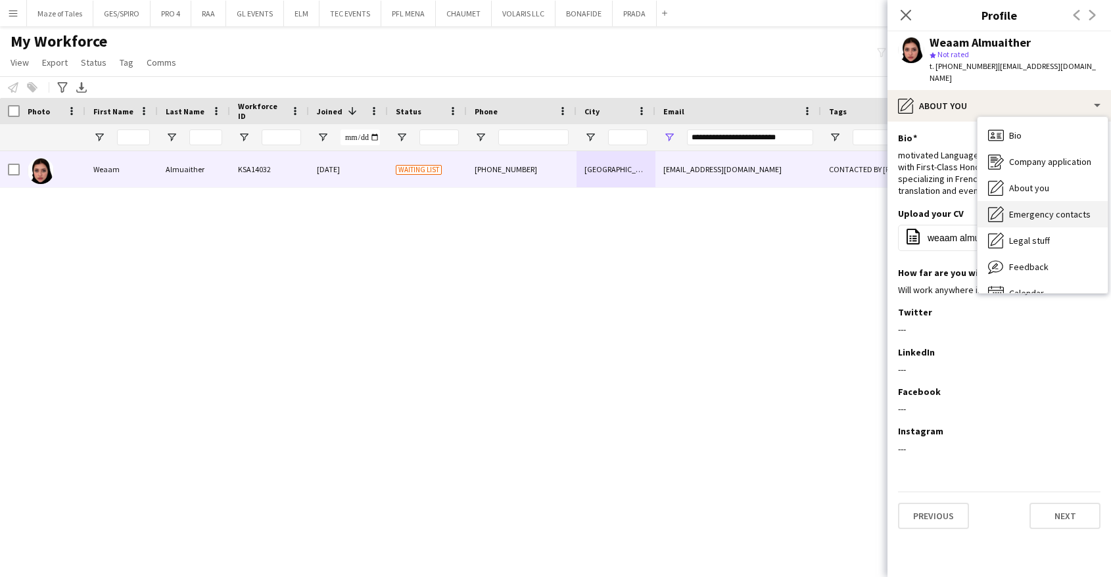
click at [1058, 208] on span "Emergency contacts" at bounding box center [1049, 214] width 81 height 12
